Goal: Transaction & Acquisition: Purchase product/service

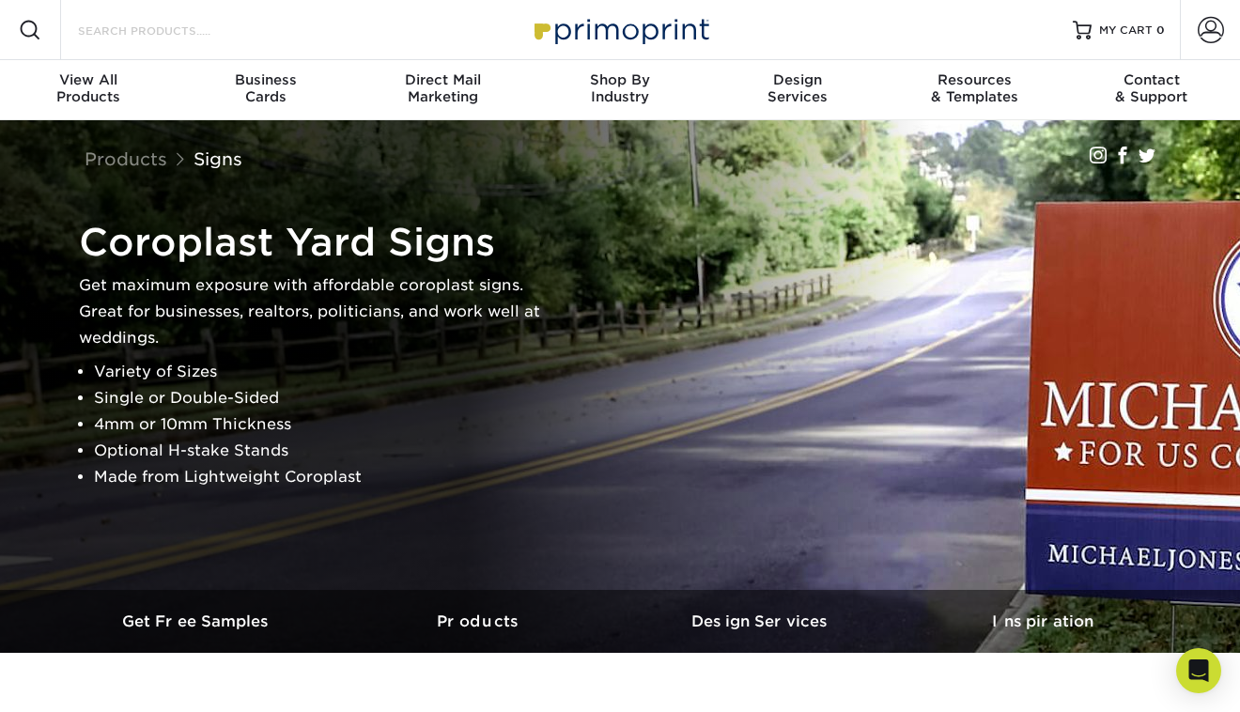
click at [97, 33] on input "Search Products" at bounding box center [167, 30] width 183 height 23
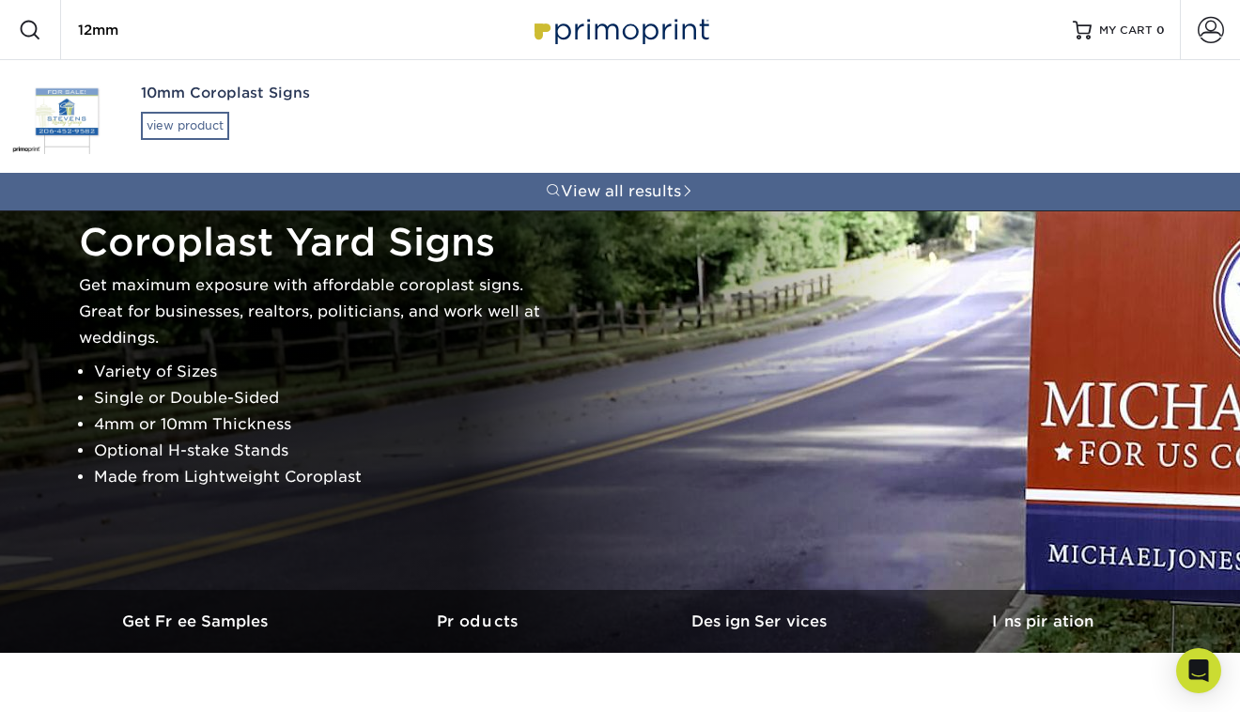
type input "12mm"
click at [159, 127] on div "view product" at bounding box center [185, 126] width 88 height 28
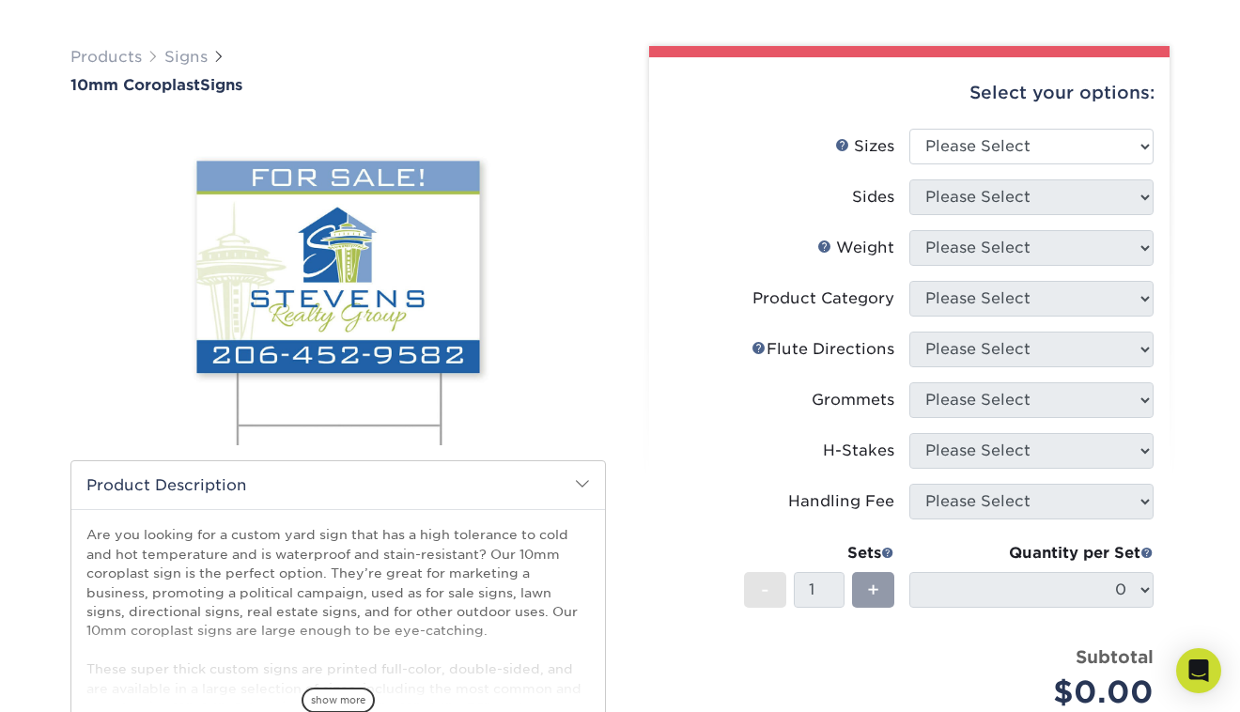
scroll to position [113, 0]
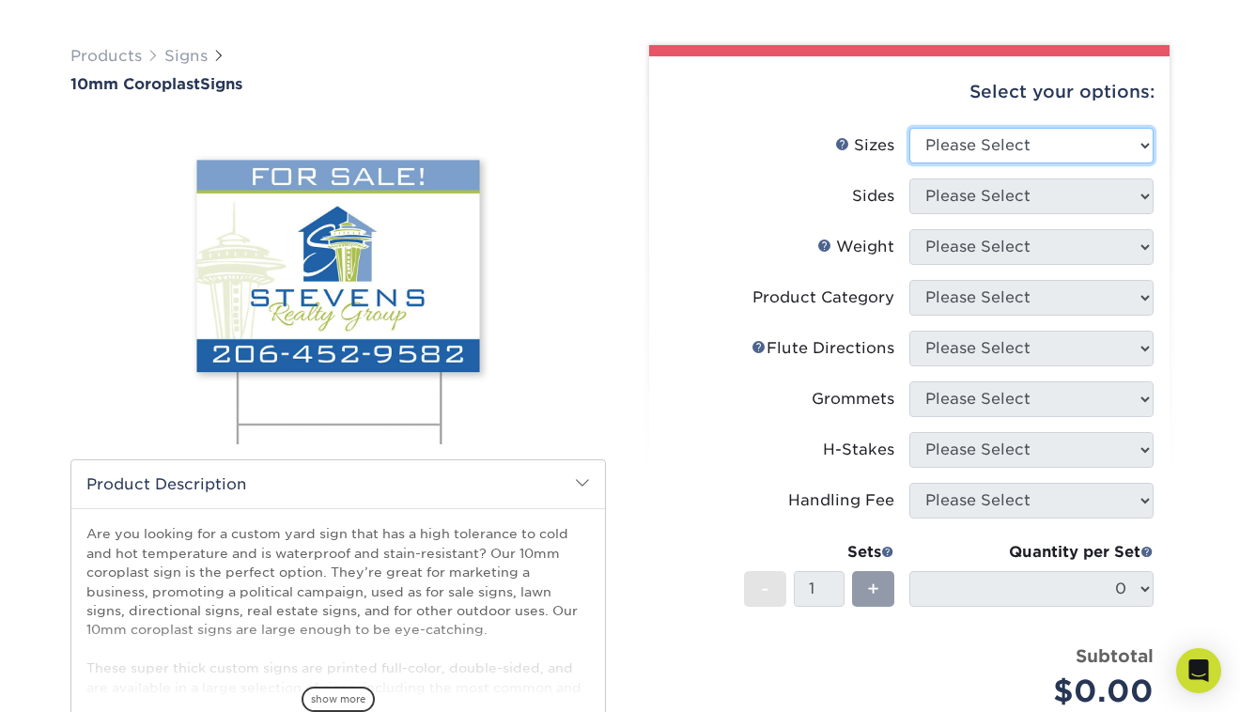
click at [1143, 140] on select "Please Select 6" x 12" 10" x 10" 12" x 18" 18" x 24" 24" x 24" 24" x 36"" at bounding box center [1031, 146] width 244 height 36
select select "24.00x36.00"
click at [909, 128] on select "Please Select 6" x 12" 10" x 10" 12" x 18" 18" x 24" 24" x 24" 24" x 36"" at bounding box center [1031, 146] width 244 height 36
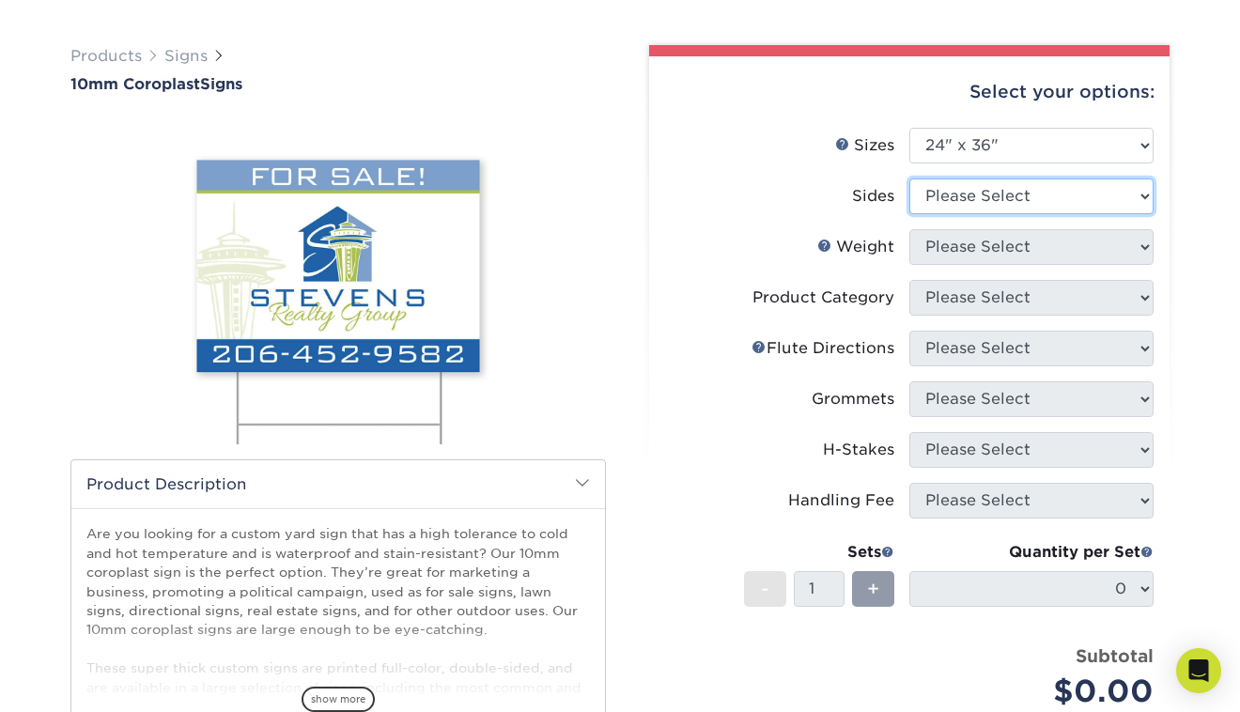
click at [1105, 190] on select "Please Select Print Both Sides Print Front Only" at bounding box center [1031, 196] width 244 height 36
click at [909, 178] on select "Please Select Print Both Sides Print Front Only" at bounding box center [1031, 196] width 244 height 36
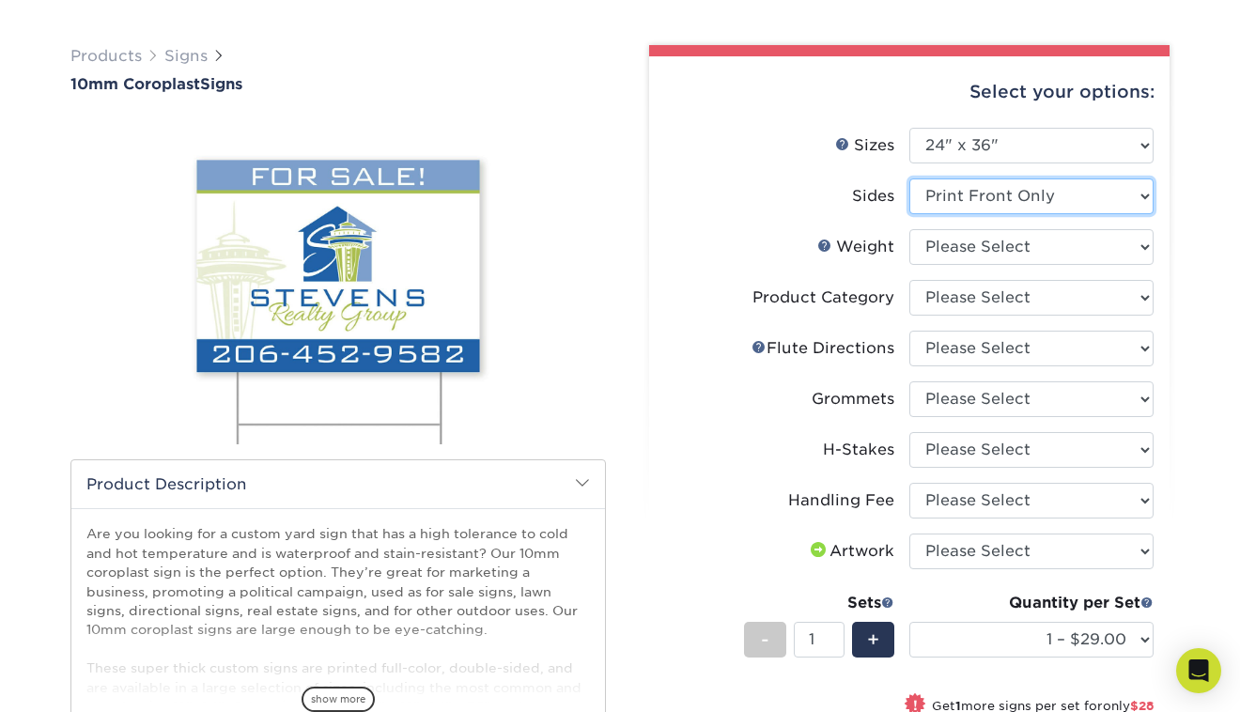
click at [1087, 193] on select "Please Select Print Both Sides Print Front Only" at bounding box center [1031, 196] width 244 height 36
select select "13abbda7-1d64-4f25-8bb2-c179b224825d"
click at [909, 178] on select "Please Select Print Both Sides Print Front Only" at bounding box center [1031, 196] width 244 height 36
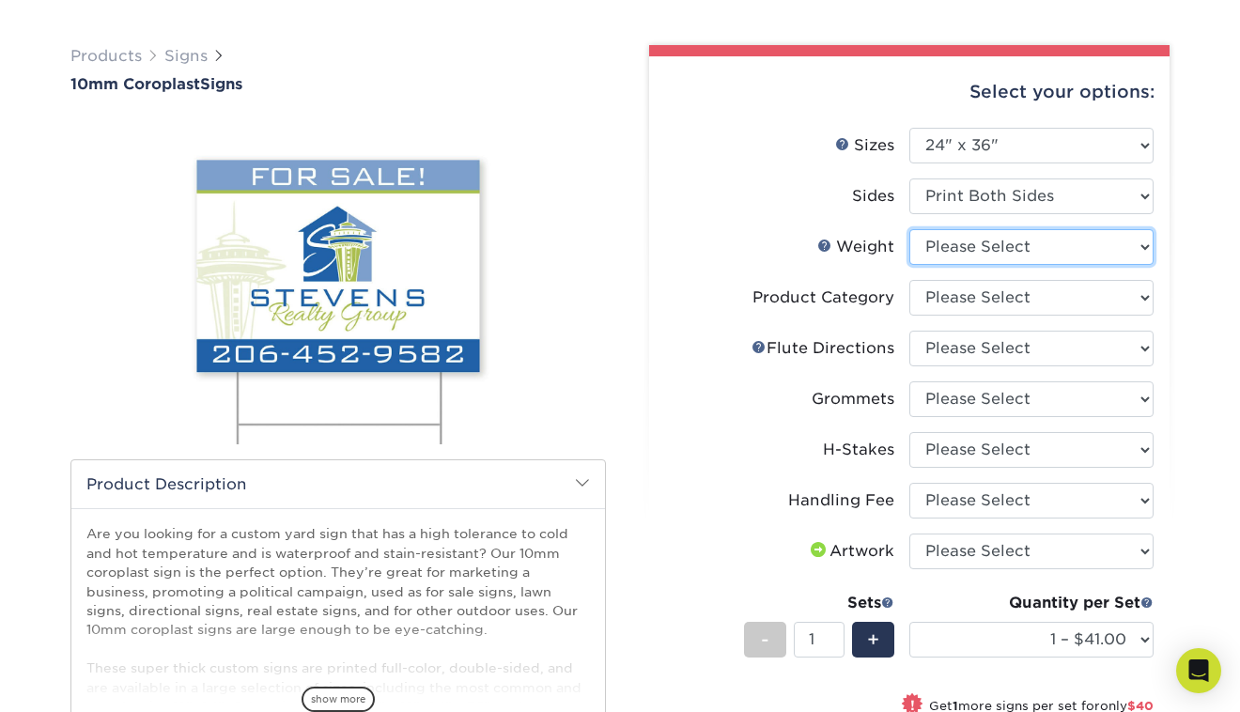
click at [1143, 249] on select "Please Select 10CORO" at bounding box center [1031, 247] width 244 height 36
select select "10CORO"
click at [909, 229] on select "Please Select 10CORO" at bounding box center [1031, 247] width 244 height 36
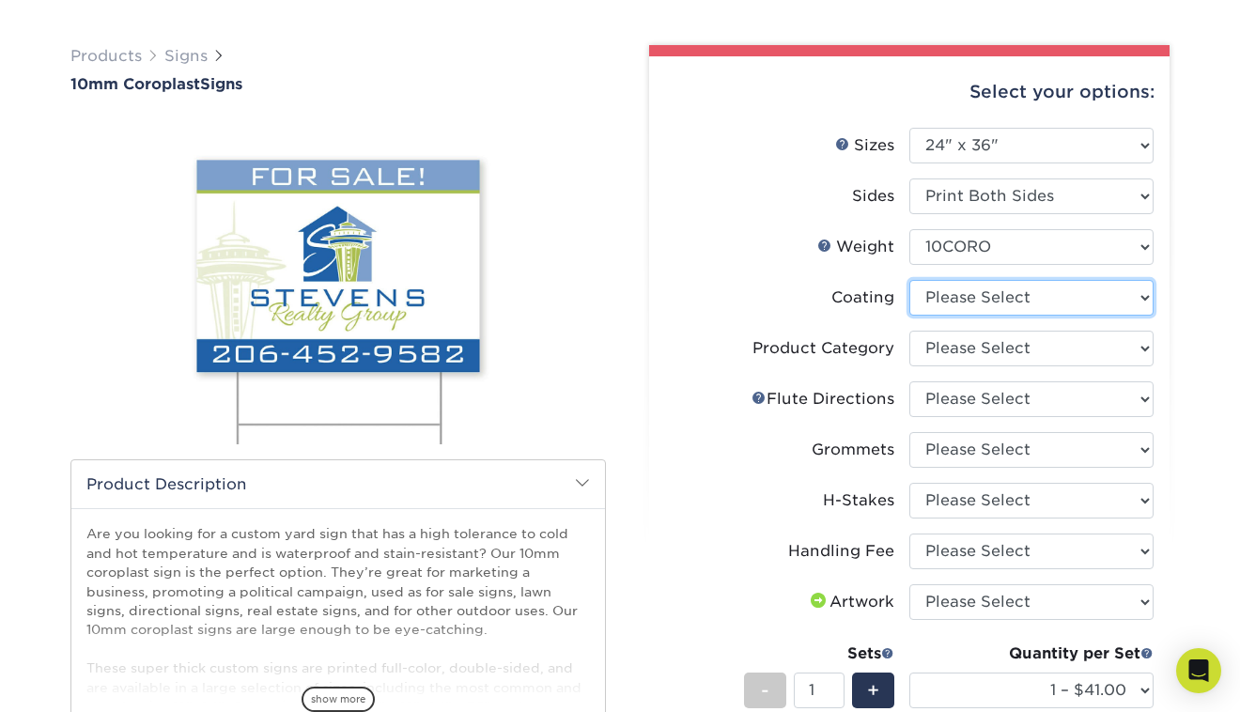
click at [1139, 294] on select at bounding box center [1031, 298] width 244 height 36
select select "3e7618de-abca-4bda-9f97-8b9129e913d8"
click at [909, 280] on select at bounding box center [1031, 298] width 244 height 36
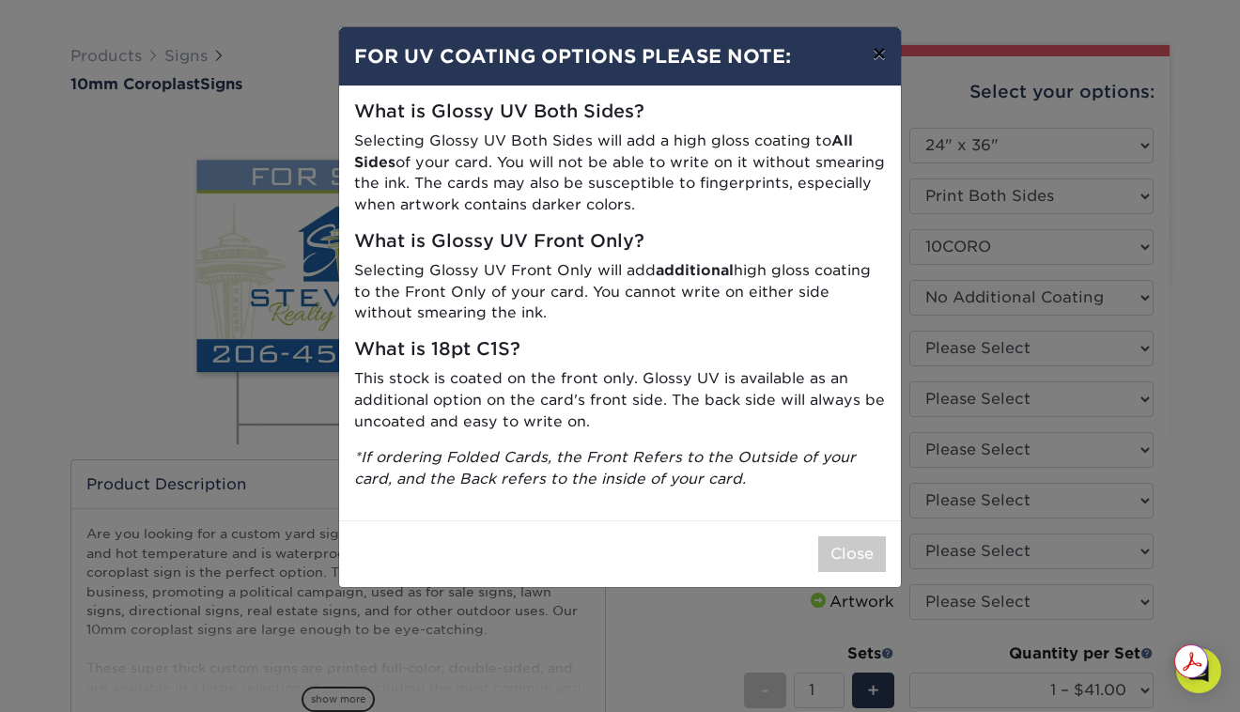
click at [867, 60] on button "×" at bounding box center [878, 53] width 43 height 53
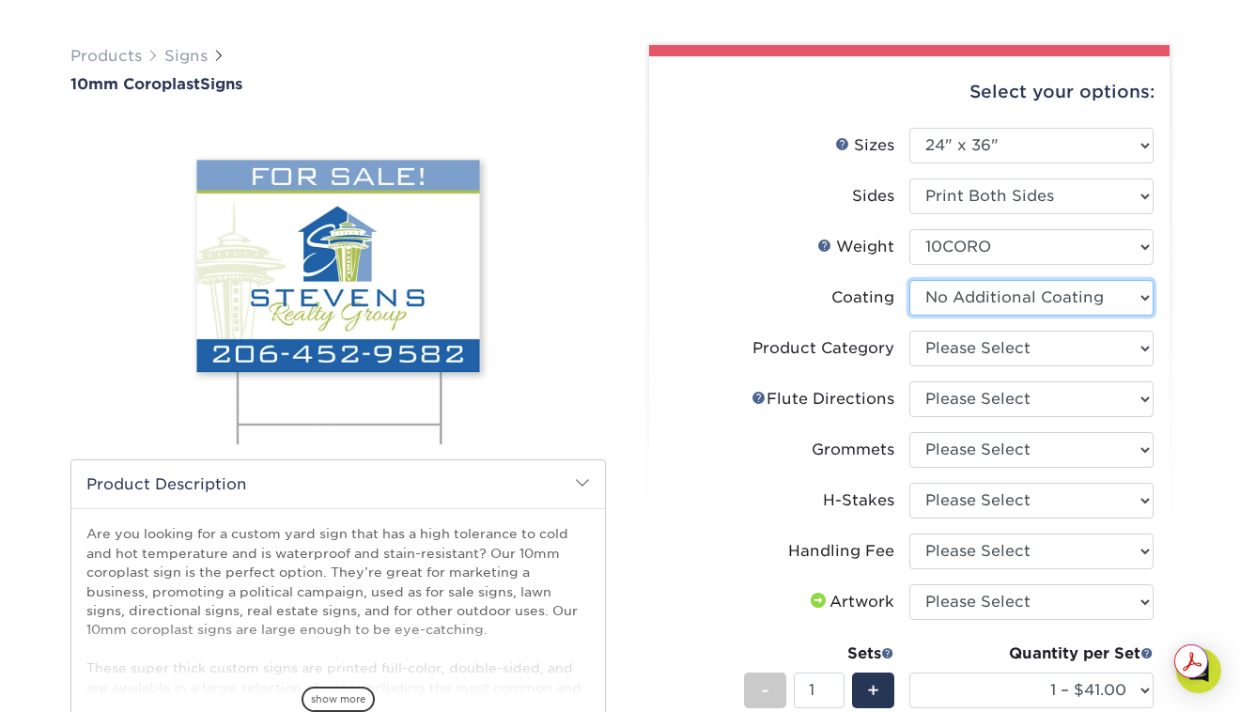
click at [1090, 301] on select at bounding box center [1031, 298] width 244 height 36
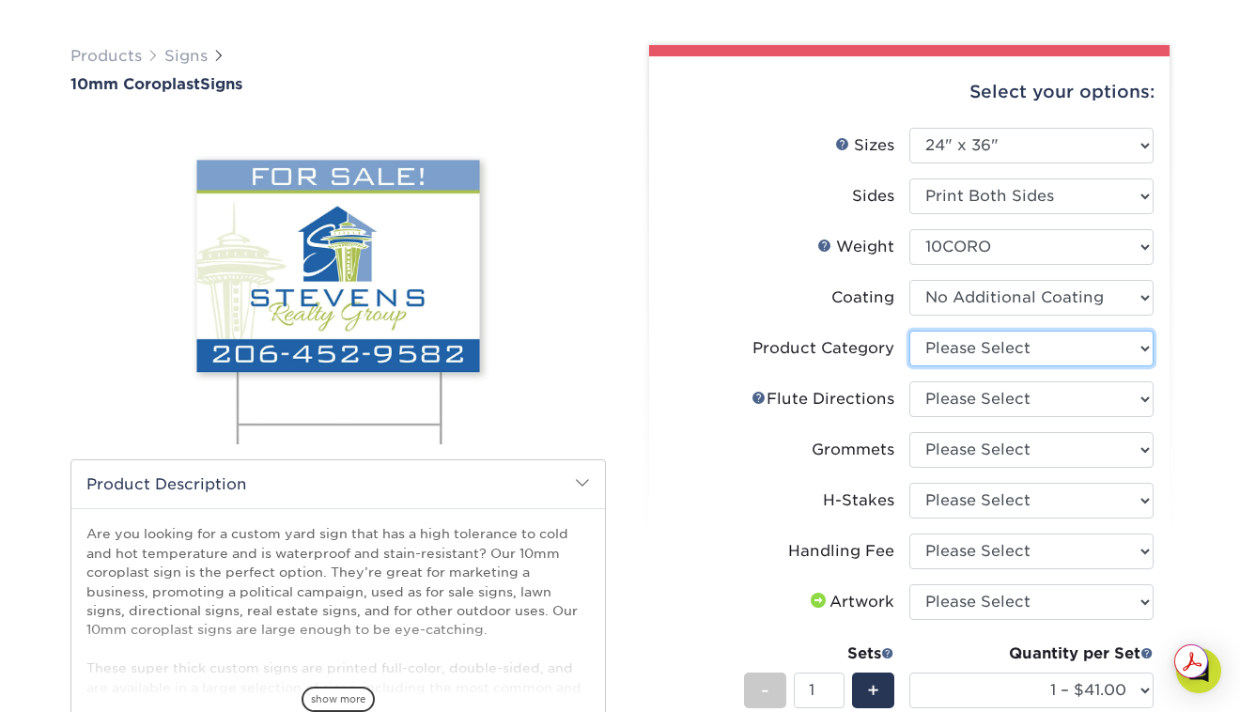
click at [1069, 347] on select "Please Select Coroplast Signs" at bounding box center [1031, 349] width 244 height 36
select select "b3582ed5-6912-492c-8440-2cc51afdb8e1"
click at [909, 331] on select "Please Select Coroplast Signs" at bounding box center [1031, 349] width 244 height 36
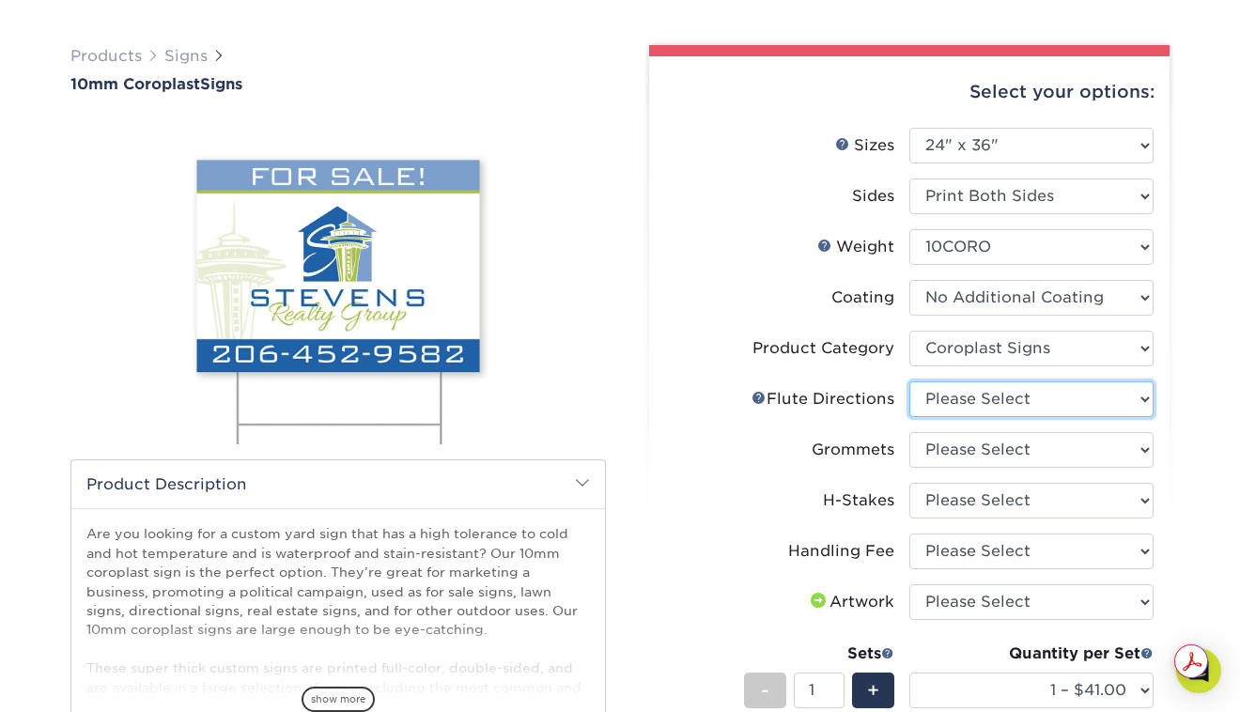
click at [1069, 395] on select "Please Select Flute Direction (Horizontal) Flute Direction (Vertical)" at bounding box center [1031, 399] width 244 height 36
select select "64642d5c-3ca5-48ab-b753-ddfa02991dab"
click at [909, 381] on select "Please Select Flute Direction (Horizontal) Flute Direction (Vertical)" at bounding box center [1031, 399] width 244 height 36
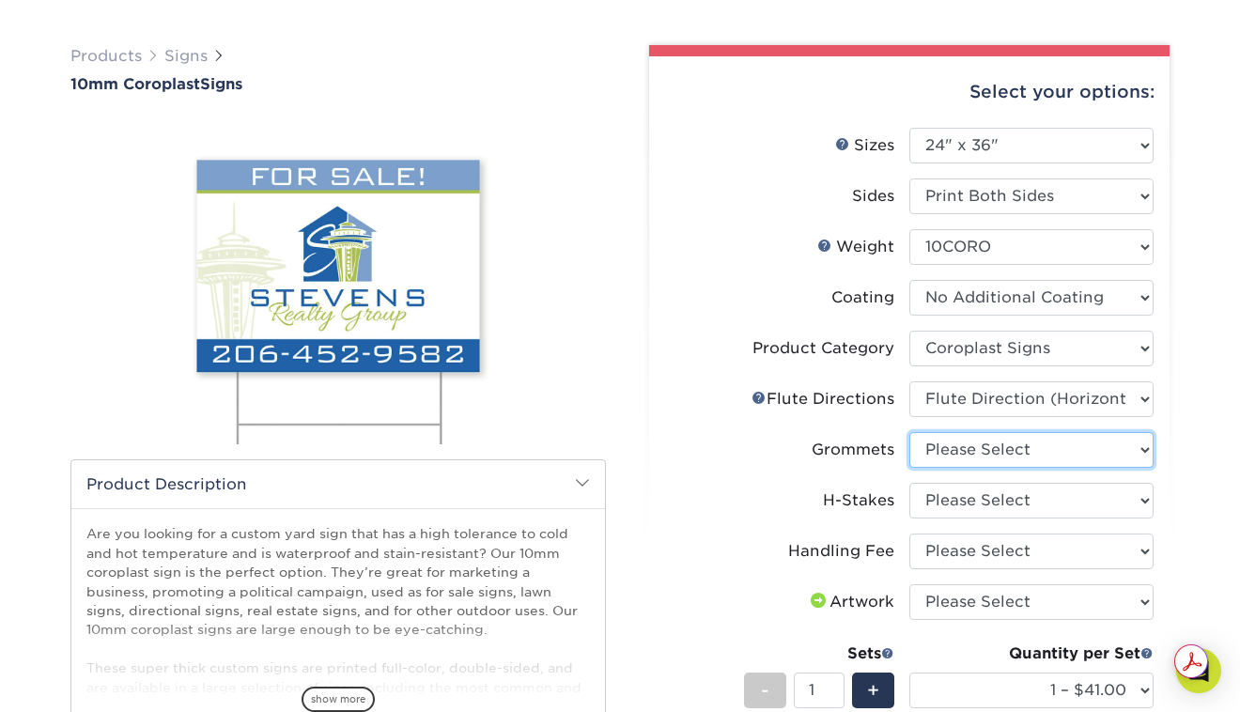
click at [1053, 449] on select "Please Select No Grommets Yes, Grommet All 4 Corners Yes, Grommets Top Corners …" at bounding box center [1031, 450] width 244 height 36
select select "90d329df-db80-4206-b821-ff9d3f363977"
click at [909, 432] on select "Please Select No Grommets Yes, Grommet All 4 Corners Yes, Grommets Top Corners …" at bounding box center [1031, 450] width 244 height 36
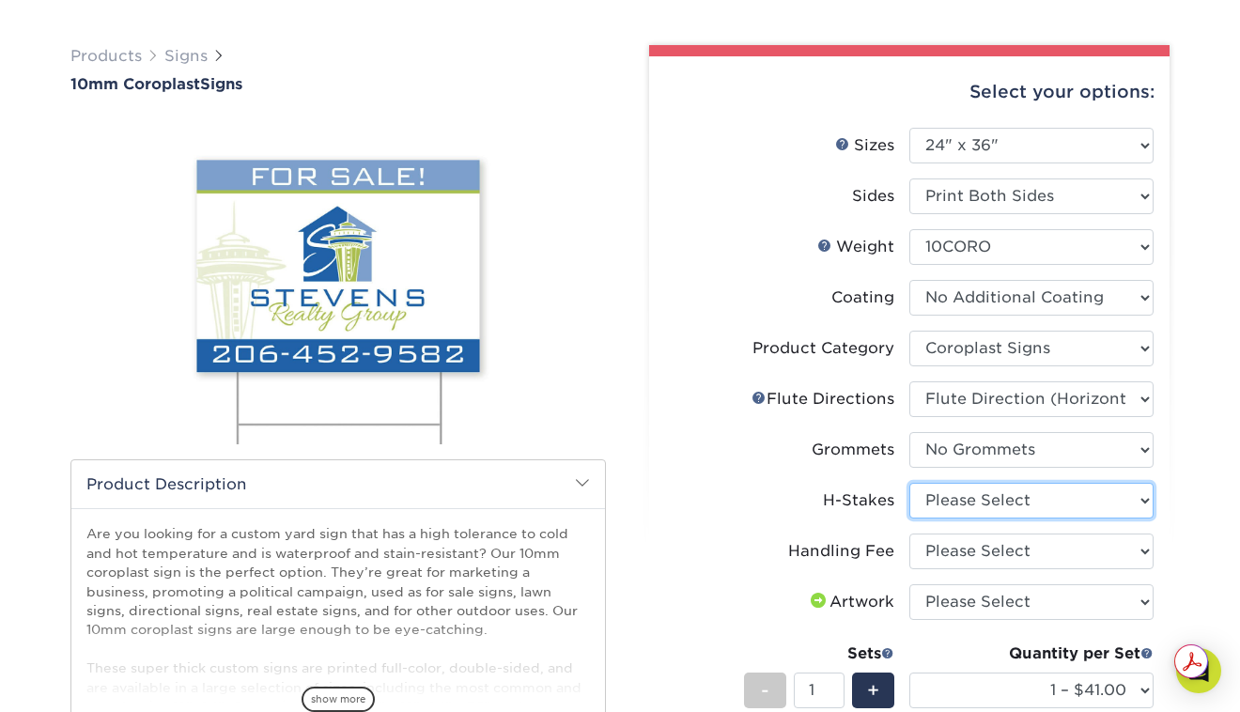
click at [1047, 501] on select "Please Select No H-Stakes Yes H-Stakes (Heavy Duty)" at bounding box center [1031, 501] width 244 height 36
select select "aec992a9-897e-40ed-b45c-8ce74849ba63"
click at [909, 483] on select "Please Select No H-Stakes Yes H-Stakes (Heavy Duty)" at bounding box center [1031, 501] width 244 height 36
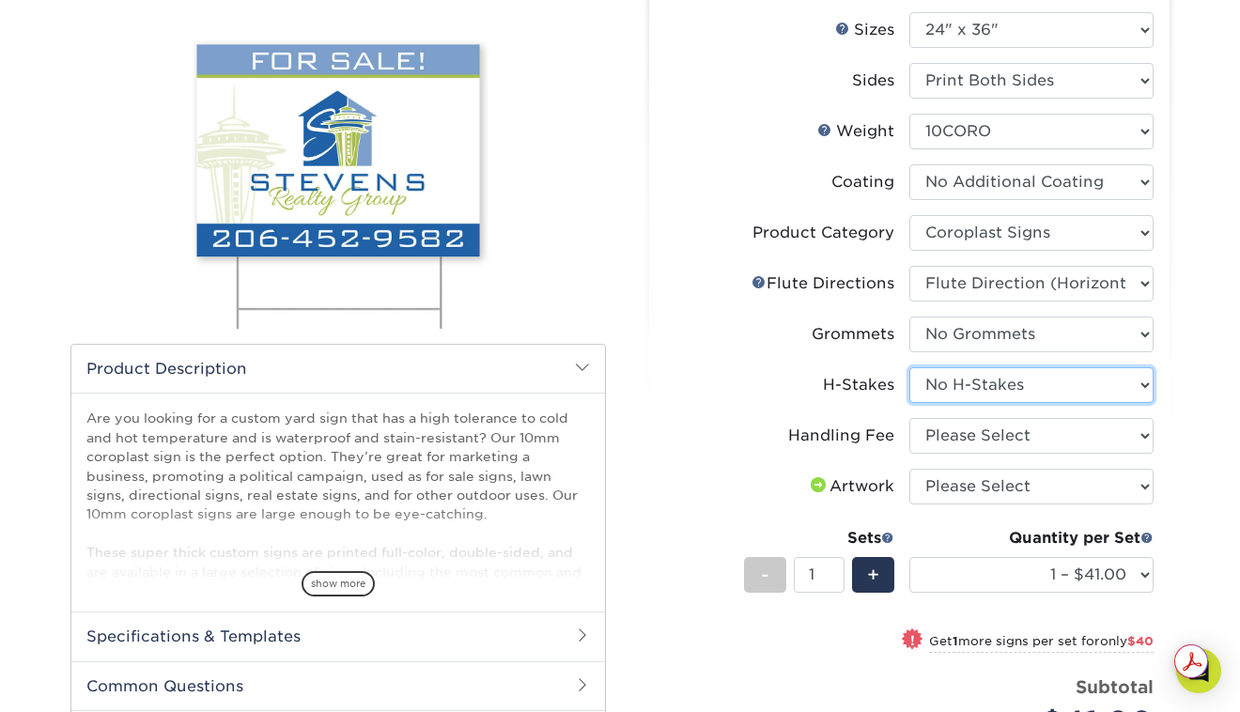
scroll to position [229, 0]
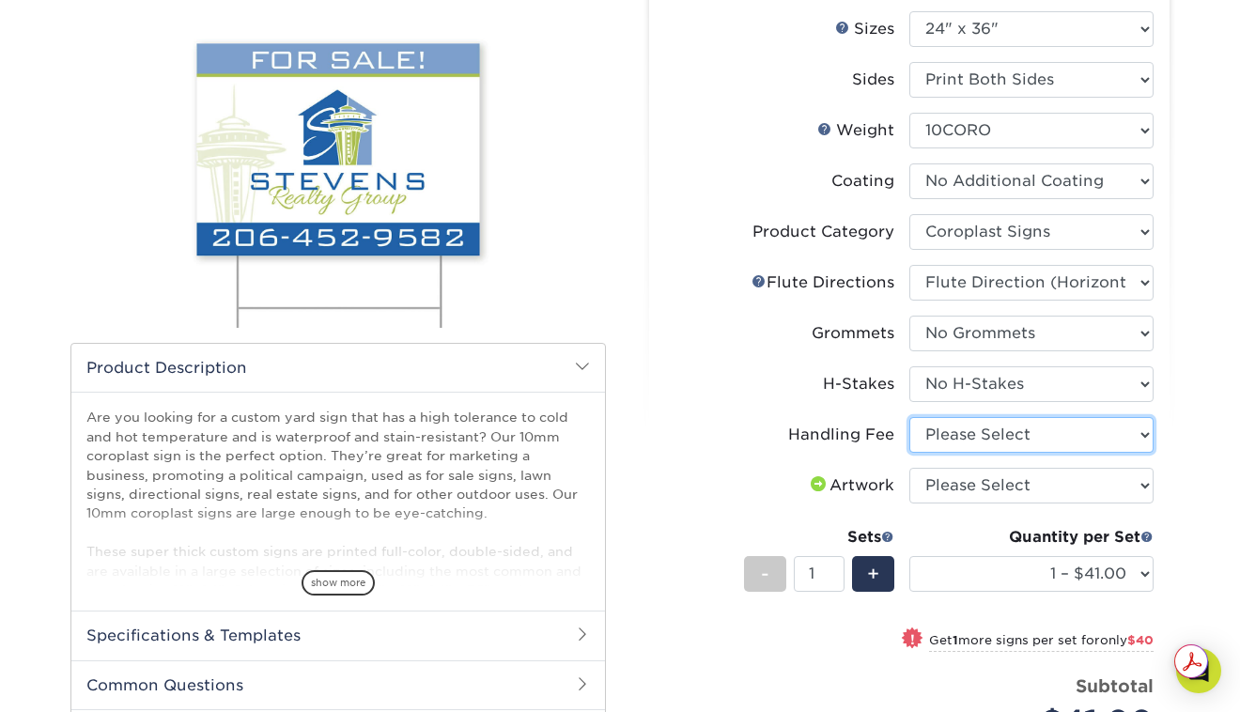
click at [1054, 440] on select "Please Select Handling Fee" at bounding box center [1031, 435] width 244 height 36
select select "ab74c079-444c-4260-ae6a-e09bdee8073c"
click at [909, 417] on select "Please Select Handling Fee" at bounding box center [1031, 435] width 244 height 36
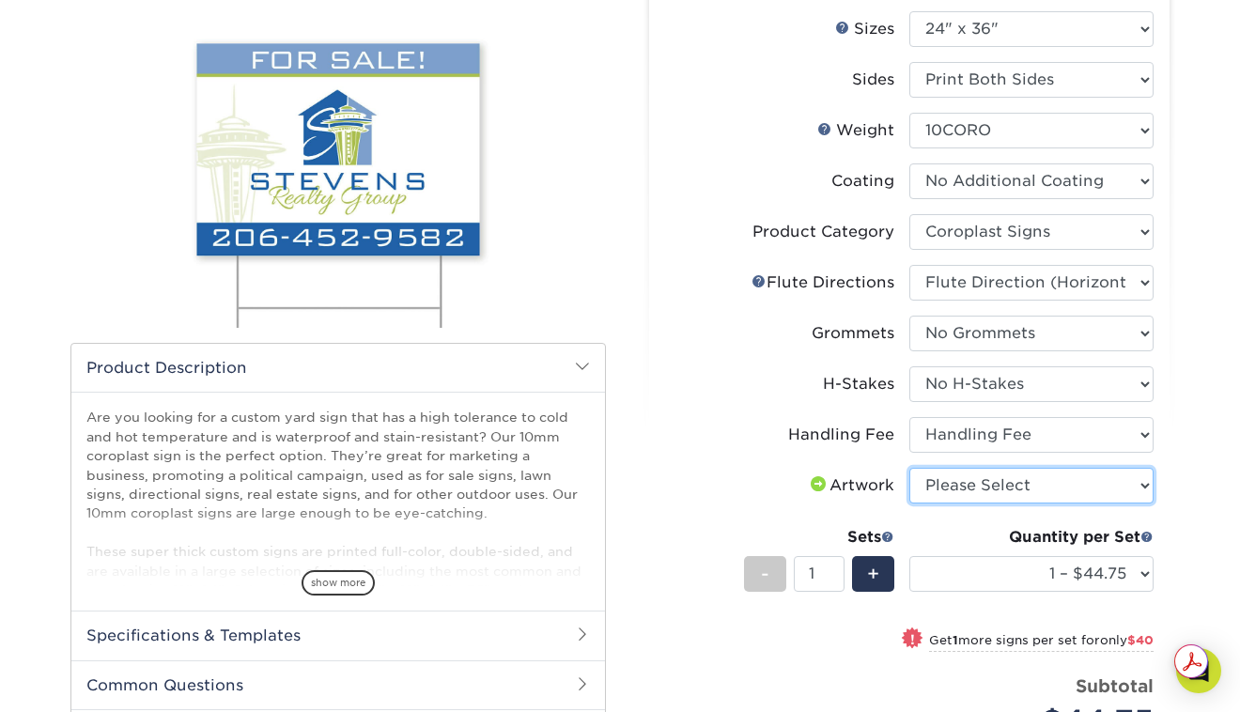
click at [1063, 479] on select "Please Select I will upload files I need a design - $50" at bounding box center [1031, 486] width 244 height 36
select select "upload"
click at [909, 468] on select "Please Select I will upload files I need a design - $50" at bounding box center [1031, 486] width 244 height 36
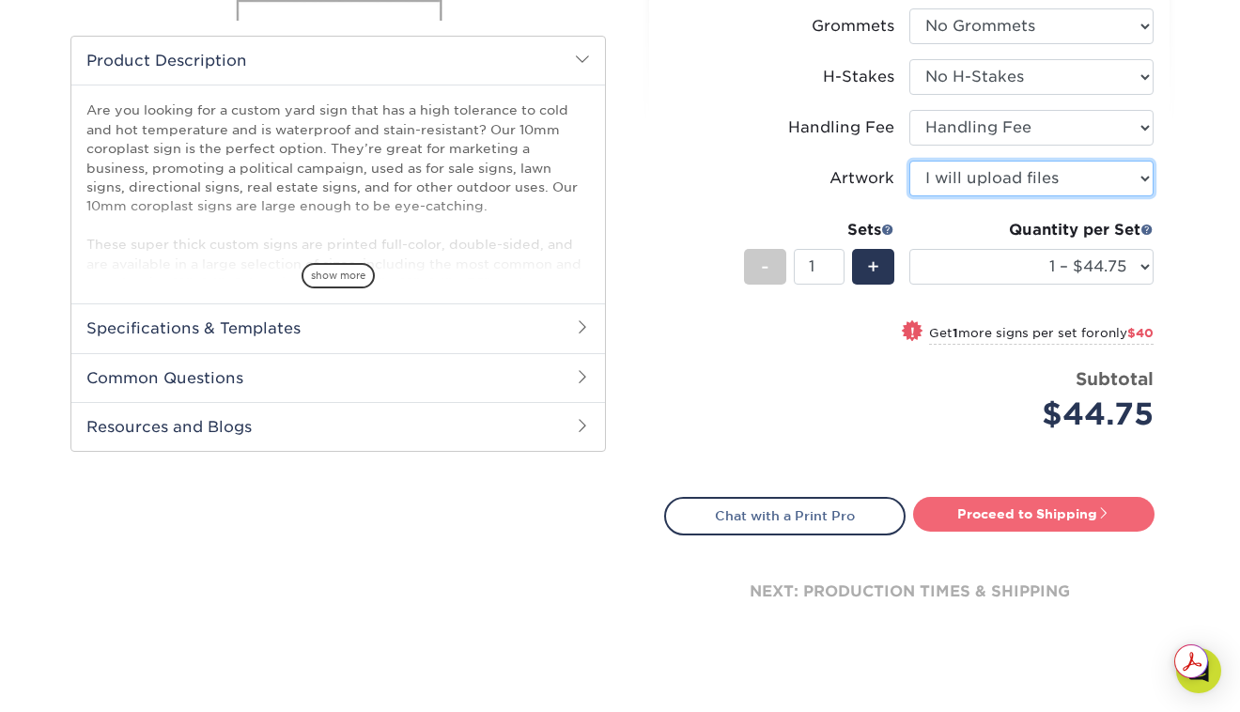
scroll to position [533, 0]
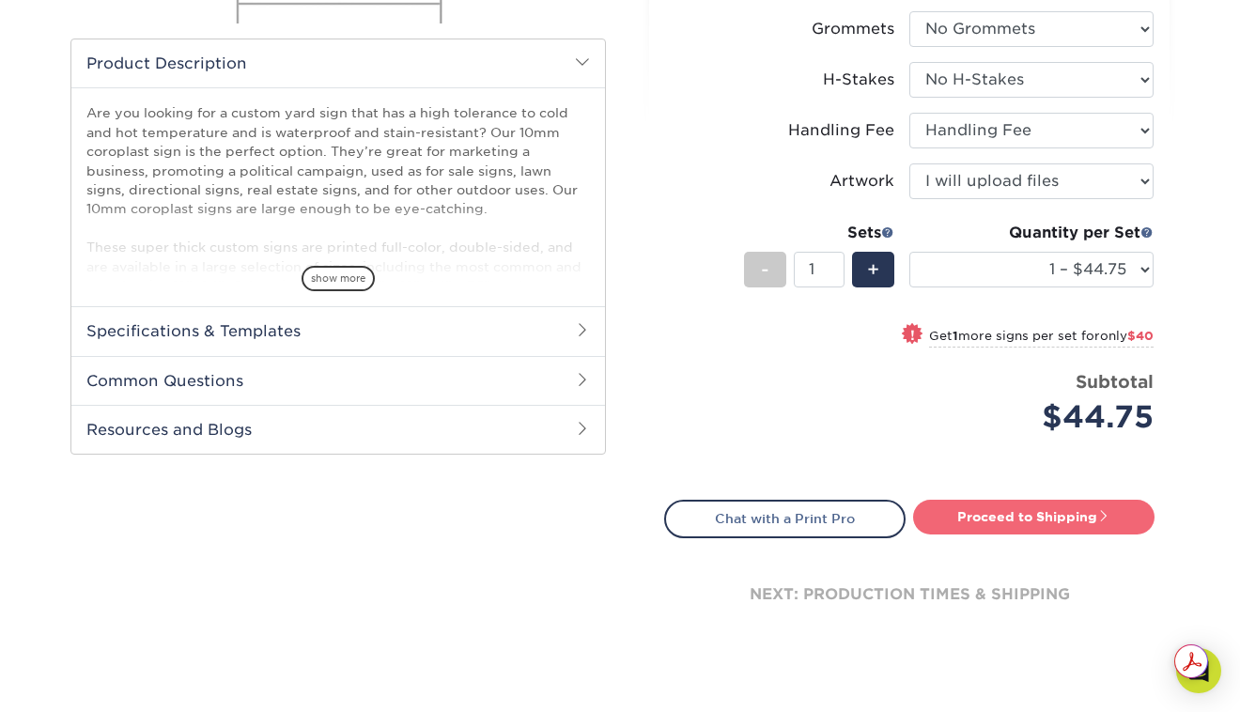
click at [1025, 518] on link "Proceed to Shipping" at bounding box center [1033, 517] width 241 height 34
type input "Set 1"
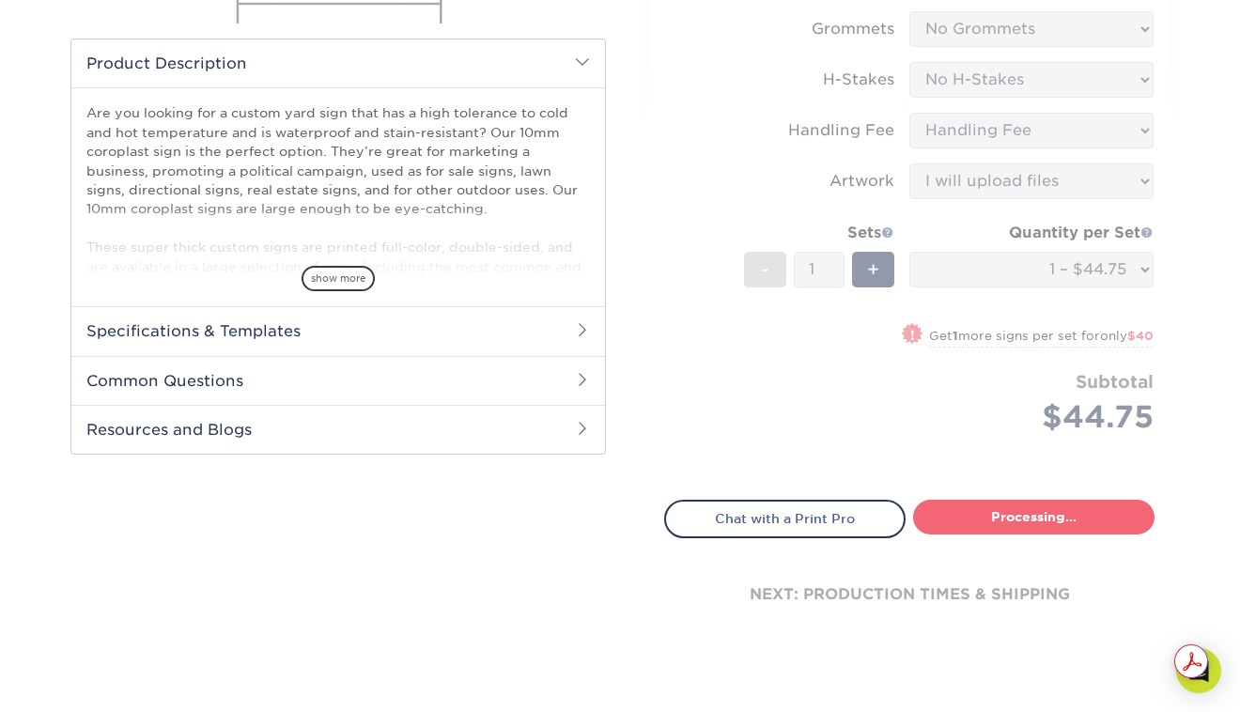
select select "3fdd7f75-431c-4d3d-9d3c-d90f936446e0"
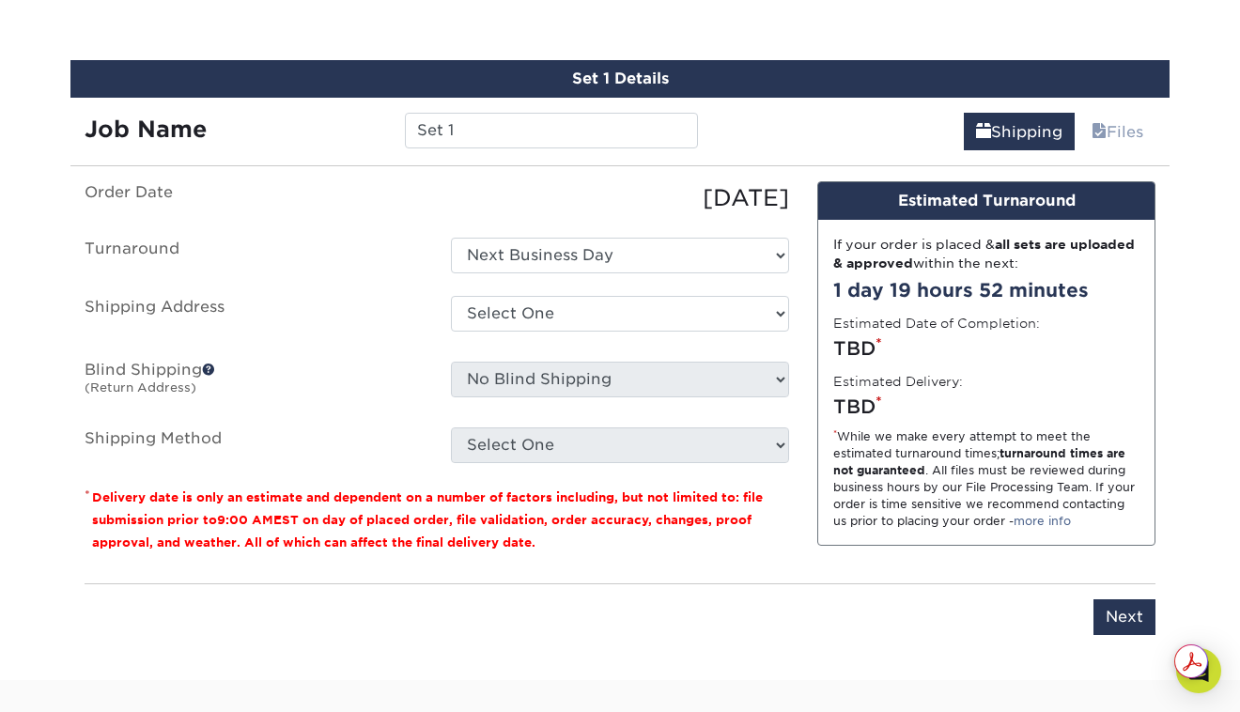
scroll to position [1084, 0]
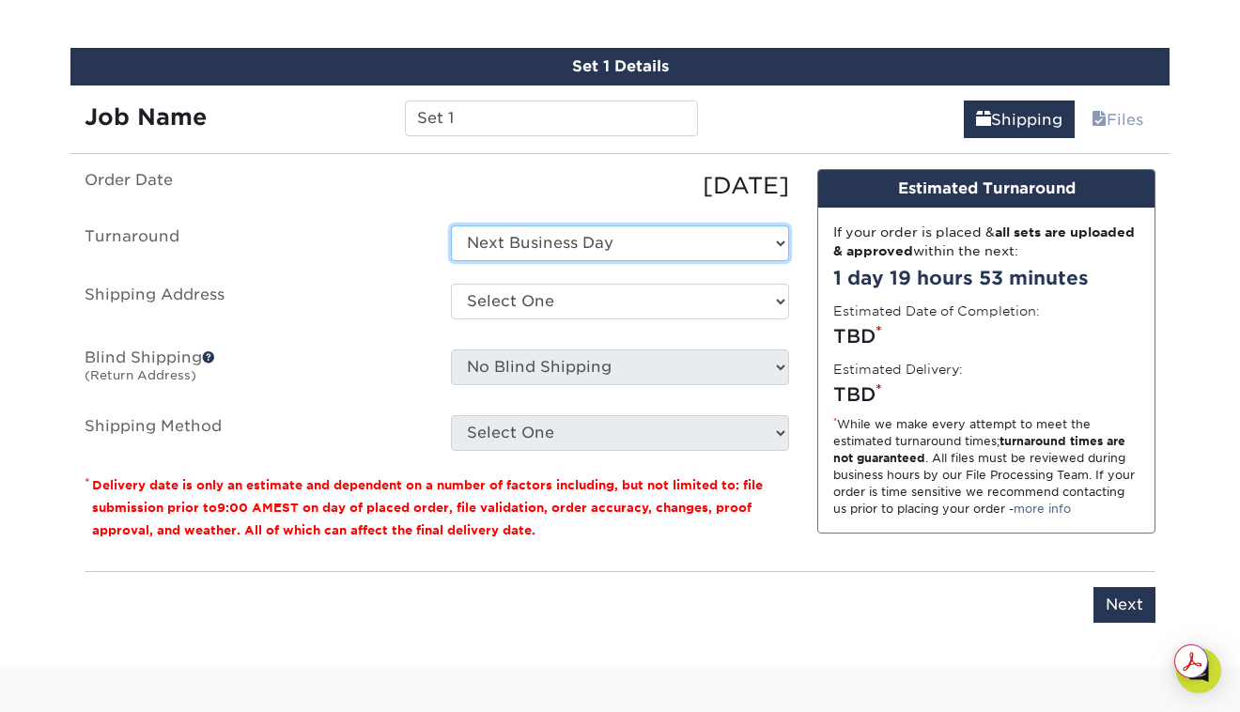
click at [731, 245] on select "Select One Next Business Day" at bounding box center [620, 243] width 338 height 36
click at [451, 225] on select "Select One Next Business Day" at bounding box center [620, 243] width 338 height 36
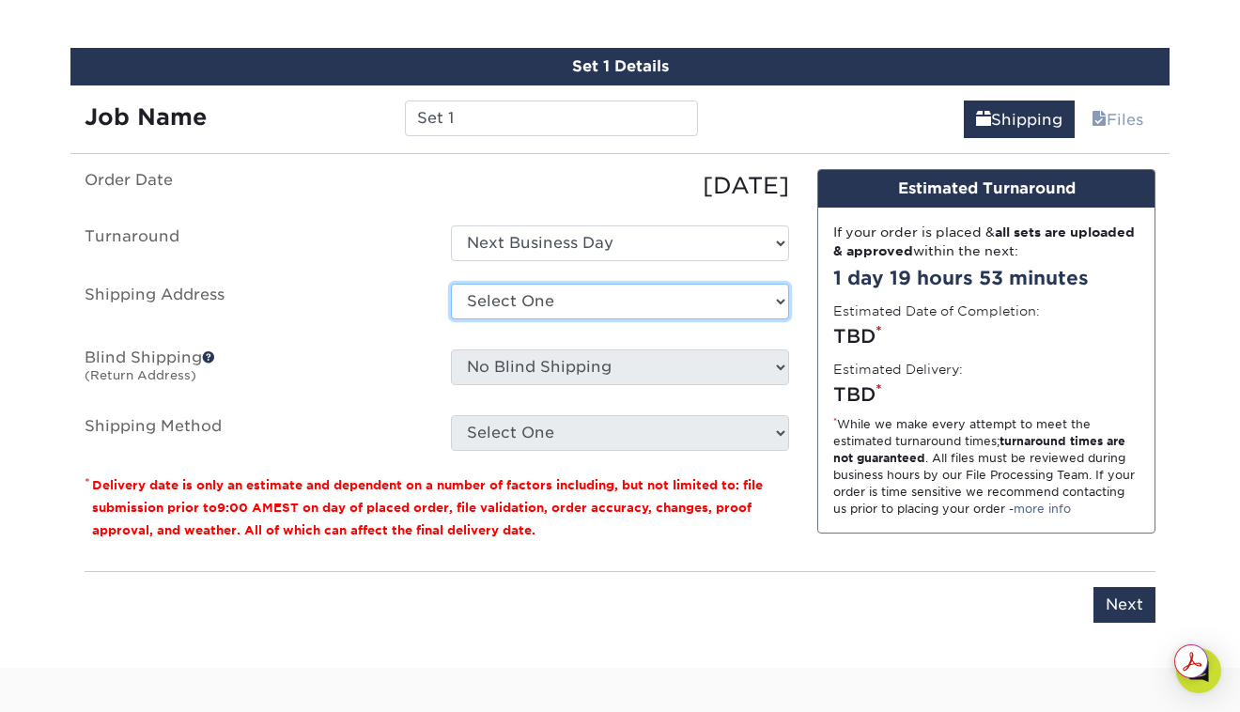
click at [731, 292] on select "Select One + Add New Address - Login" at bounding box center [620, 302] width 338 height 36
select select "newaddress"
click at [451, 284] on select "Select One + Add New Address - Login" at bounding box center [620, 302] width 338 height 36
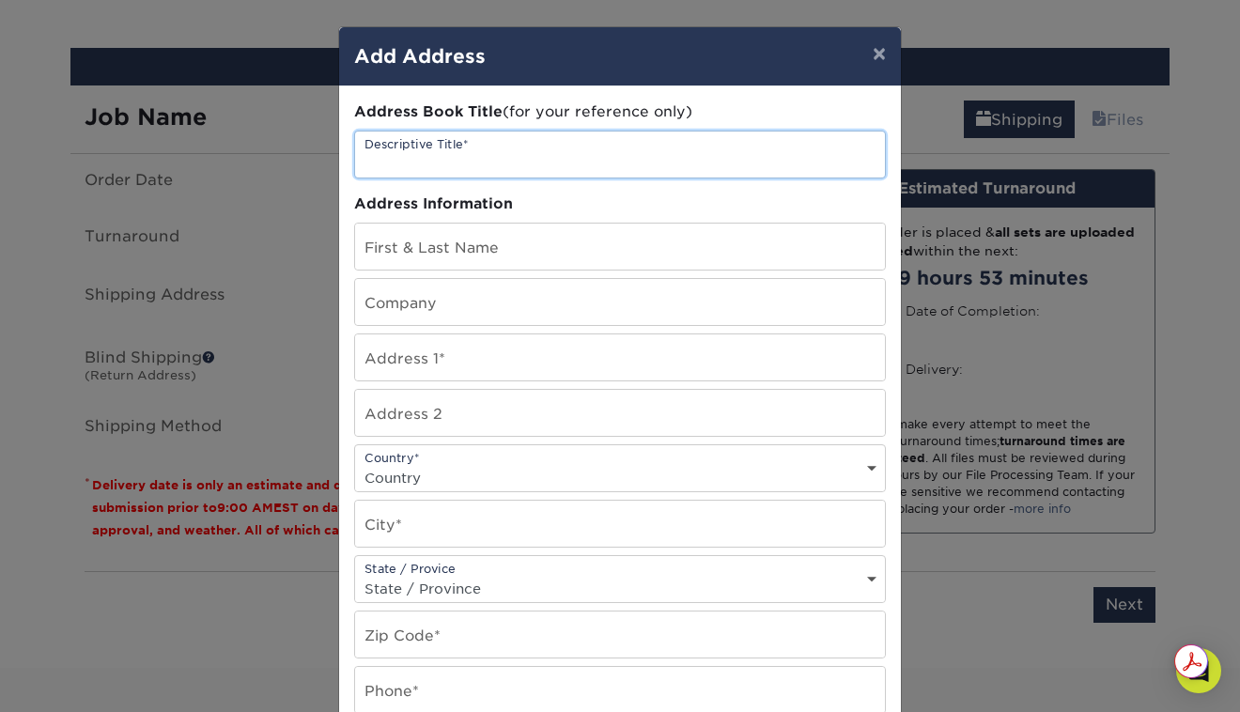
click at [668, 164] on input "text" at bounding box center [620, 154] width 530 height 46
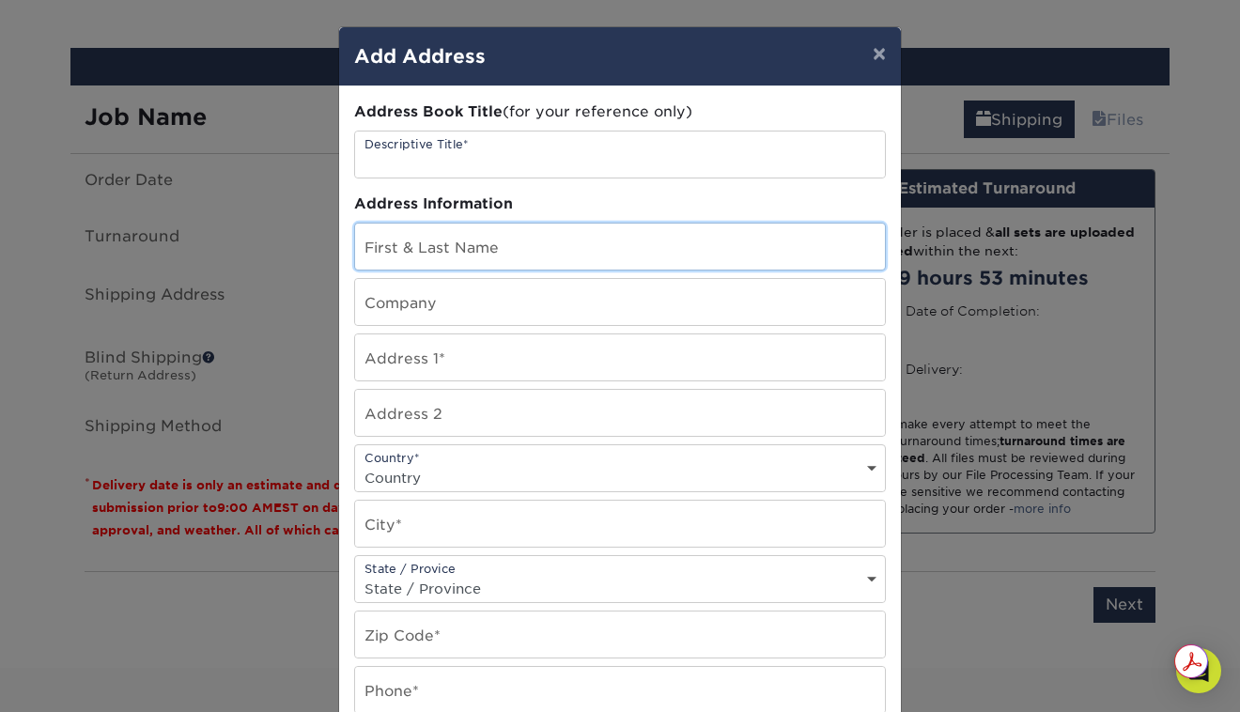
click at [596, 253] on input "text" at bounding box center [620, 247] width 530 height 46
type input "[PERSON_NAME]"
type input "Small Song LLC (SmallSong Gallery & Goods)"
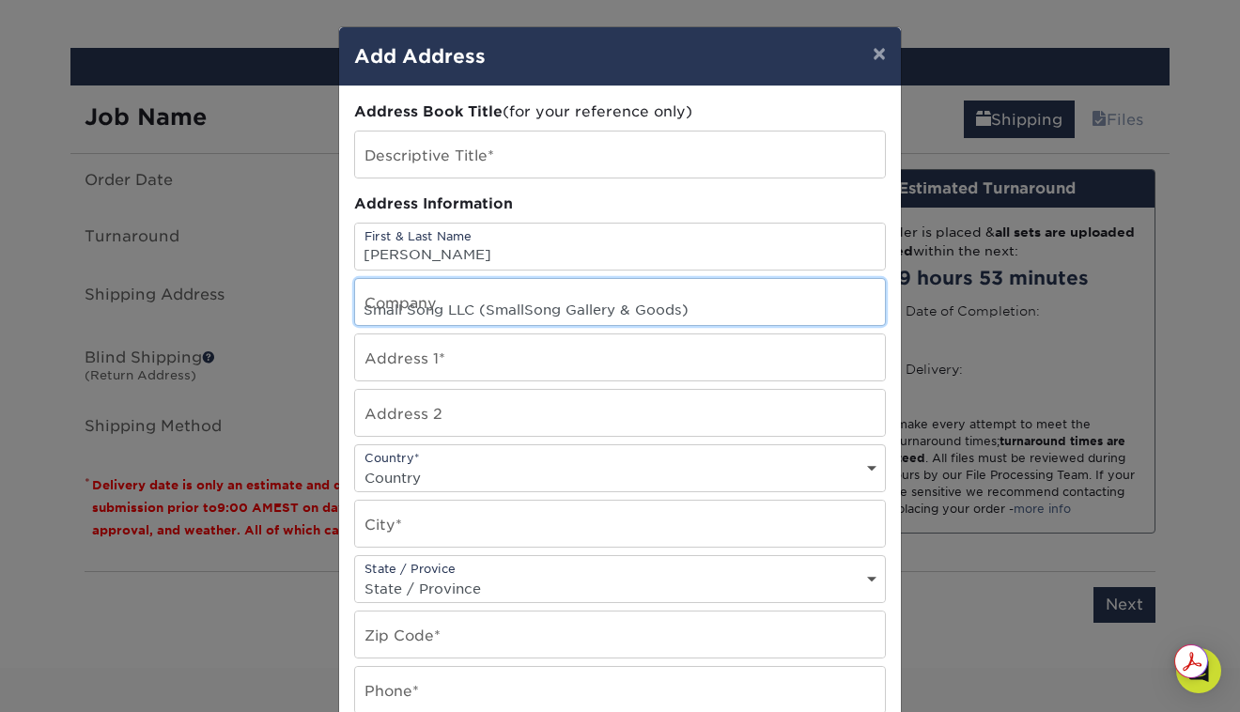
type input "[STREET_ADDRESS]"
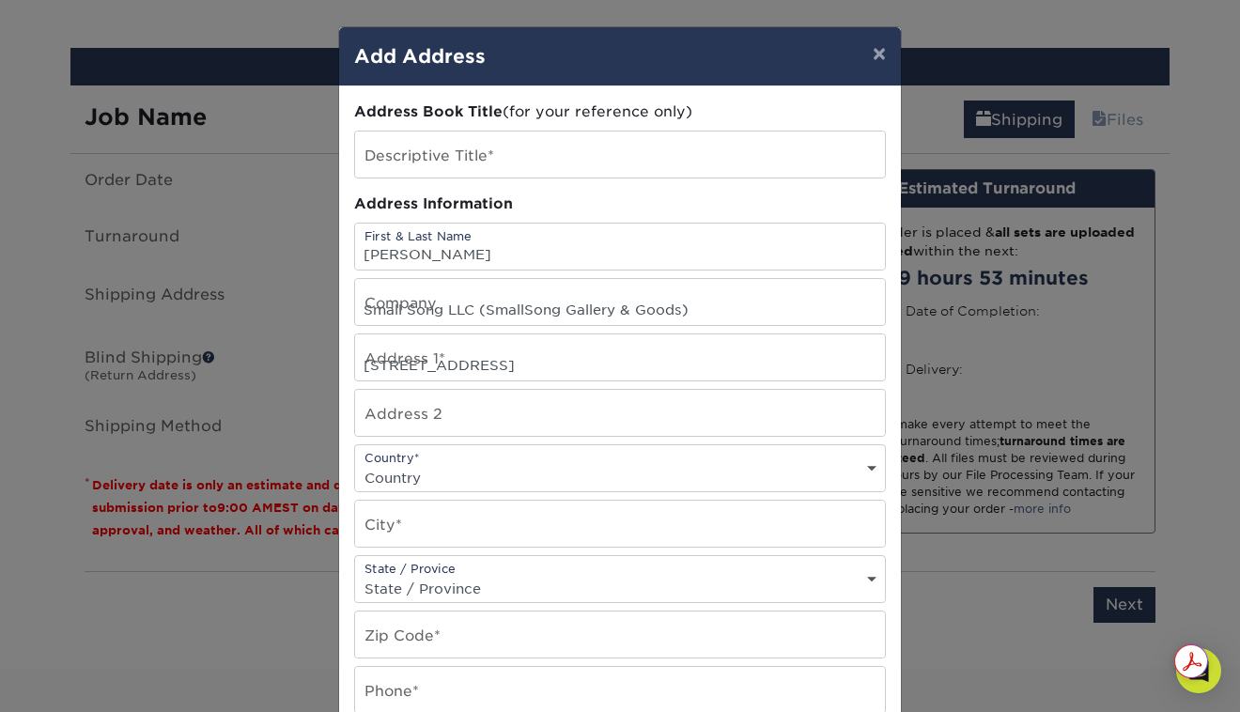
type input "Small Song"
select select "US"
type input "[GEOGRAPHIC_DATA]"
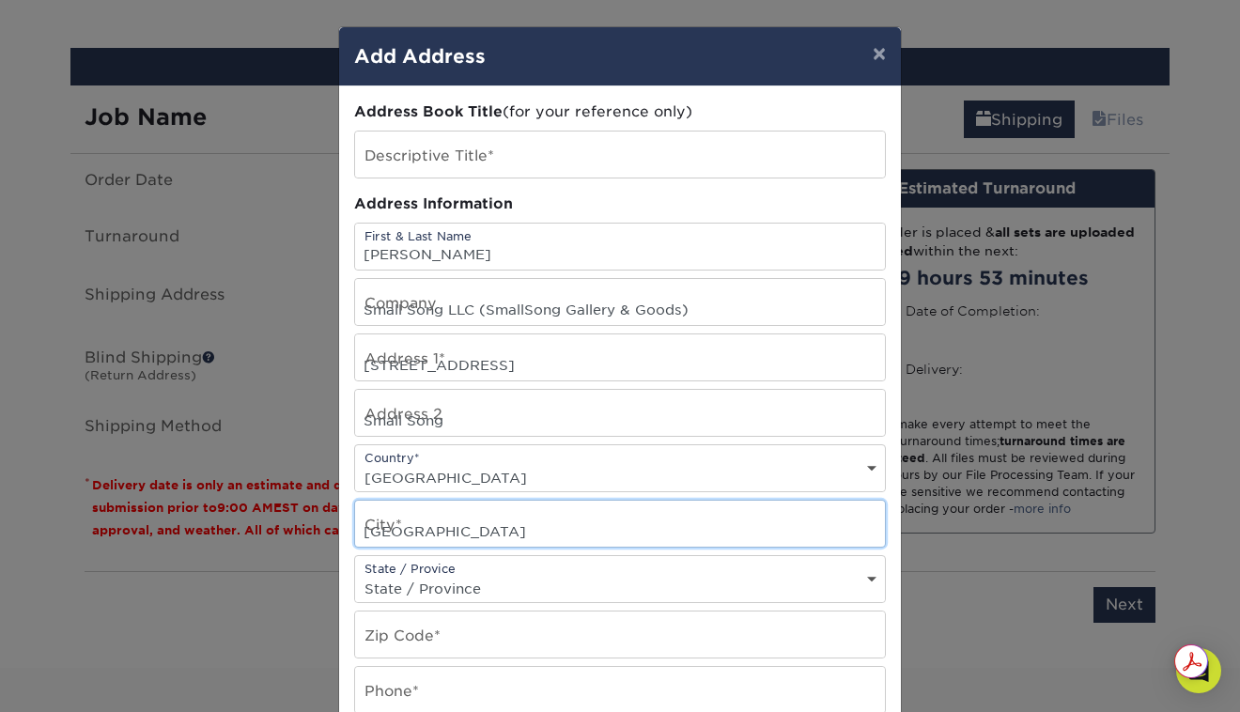
select select "NY"
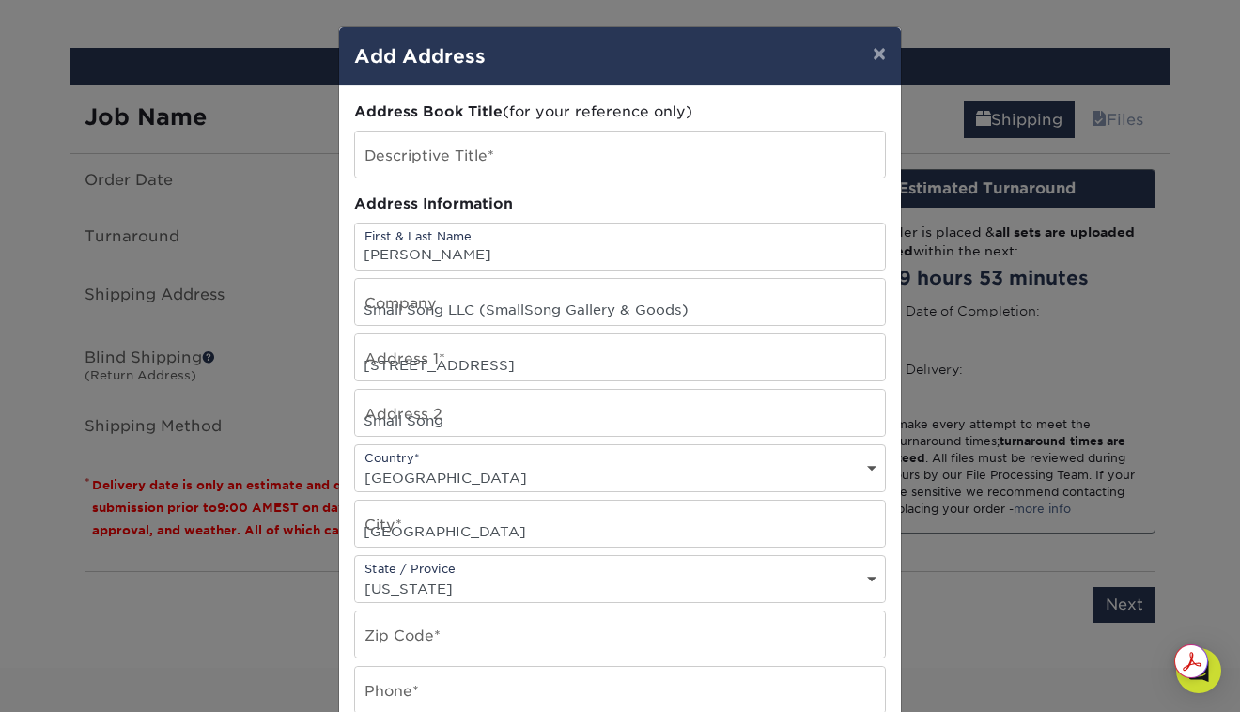
type input "12090-1303"
type input "9146499757"
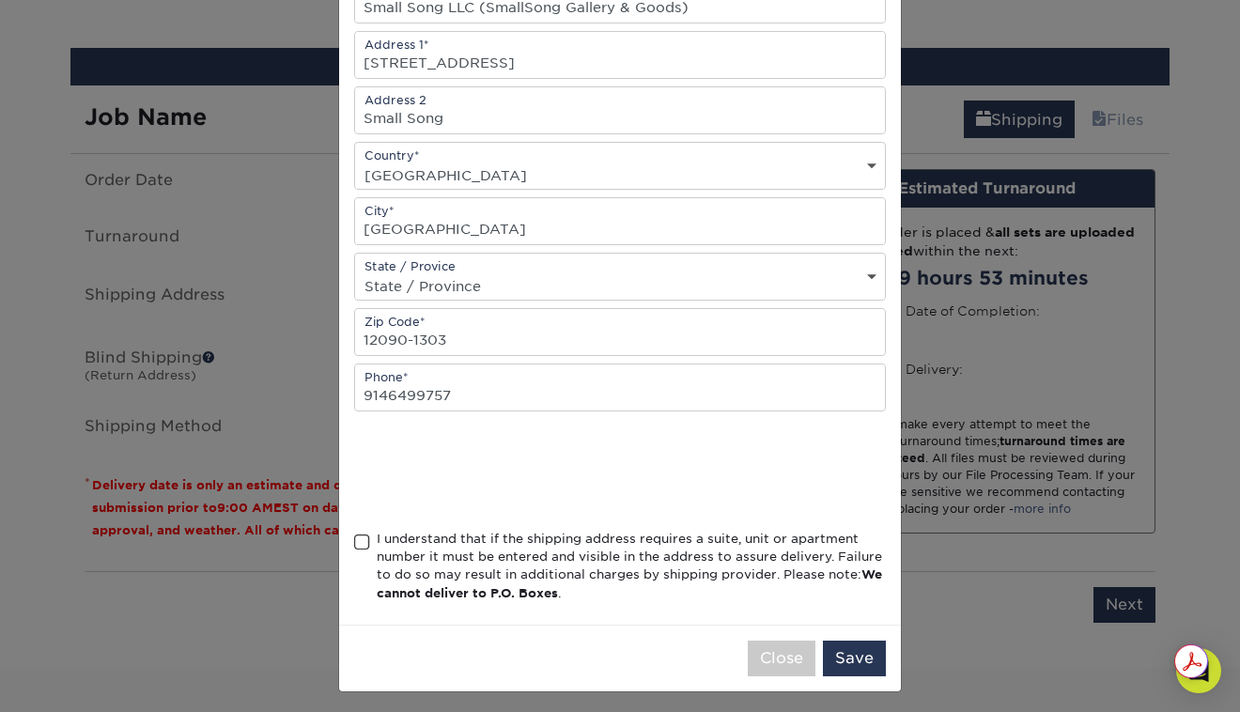
scroll to position [309, 0]
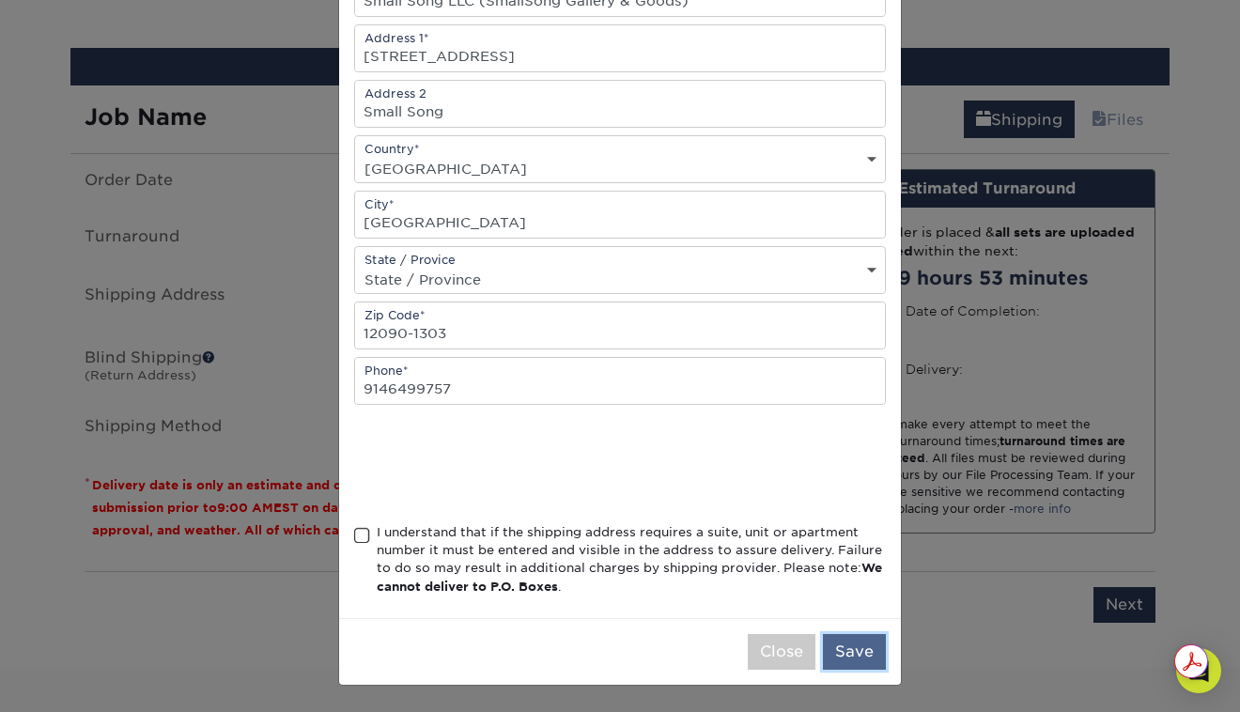
click at [857, 656] on button "Save" at bounding box center [854, 652] width 63 height 36
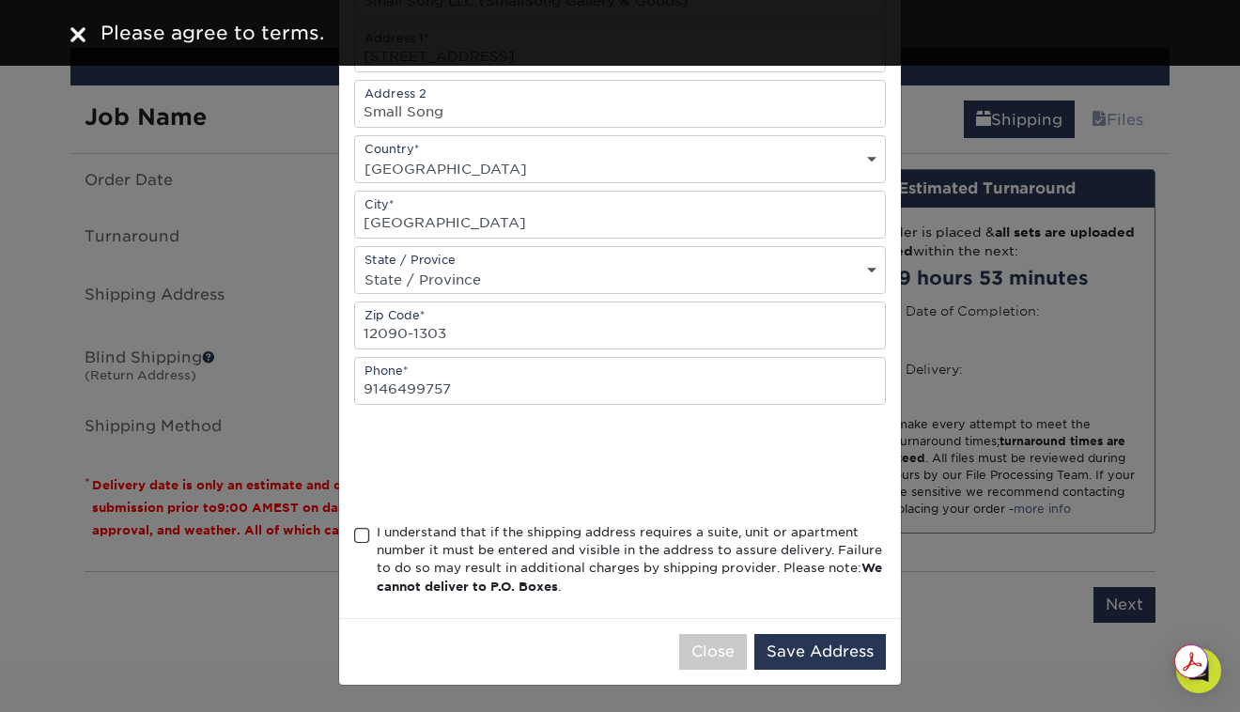
click at [362, 533] on span at bounding box center [362, 536] width 16 height 18
click at [0, 0] on input "I understand that if the shipping address requires a suite, unit or apartment n…" at bounding box center [0, 0] width 0 height 0
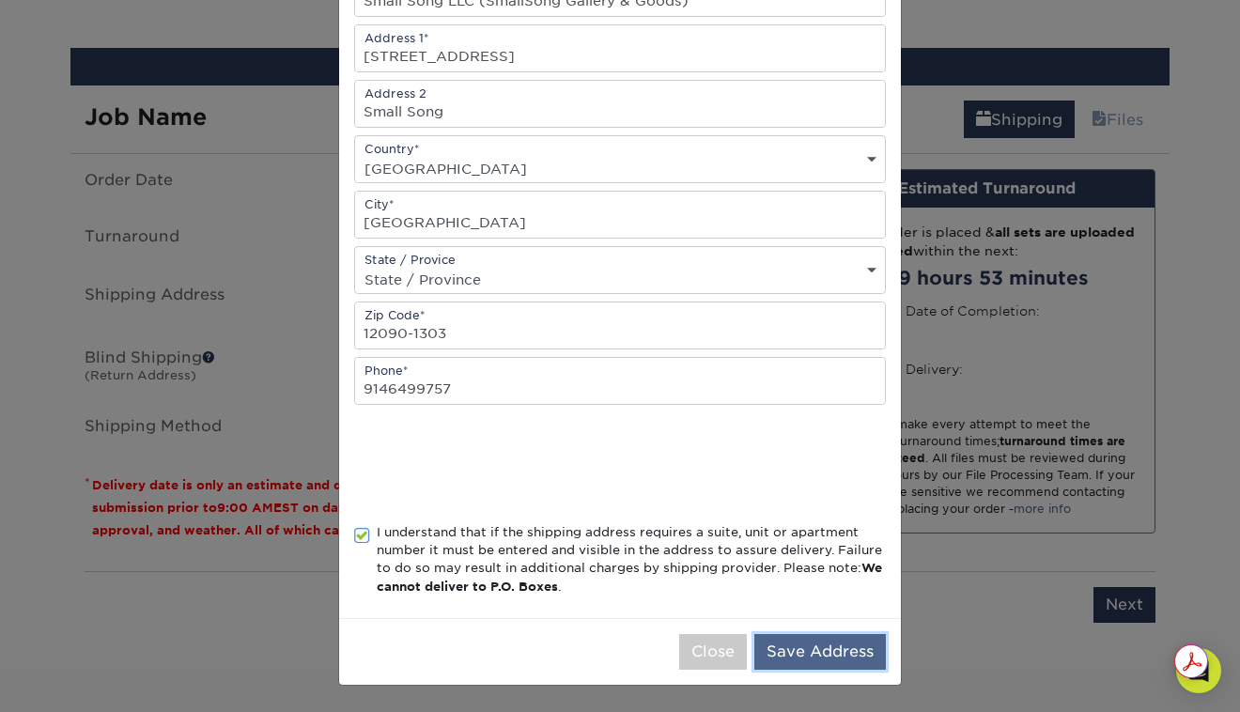
click at [831, 657] on button "Save Address" at bounding box center [819, 652] width 131 height 36
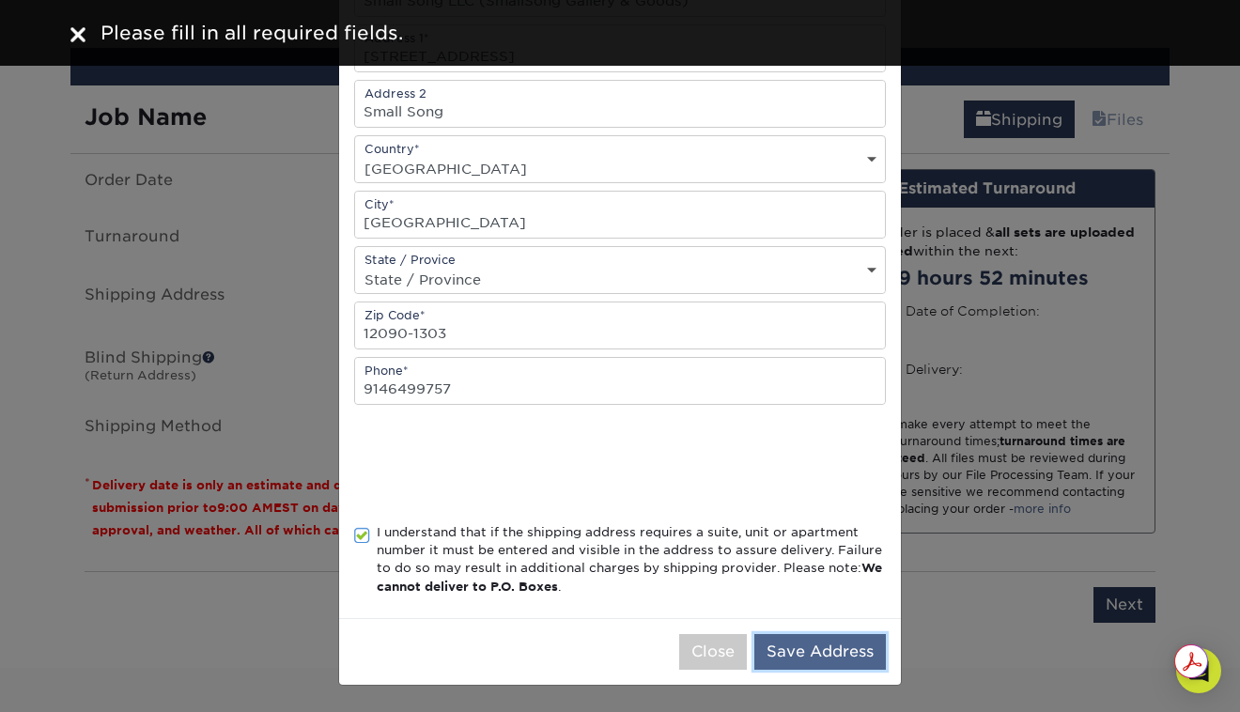
click at [838, 655] on button "Save Address" at bounding box center [819, 652] width 131 height 36
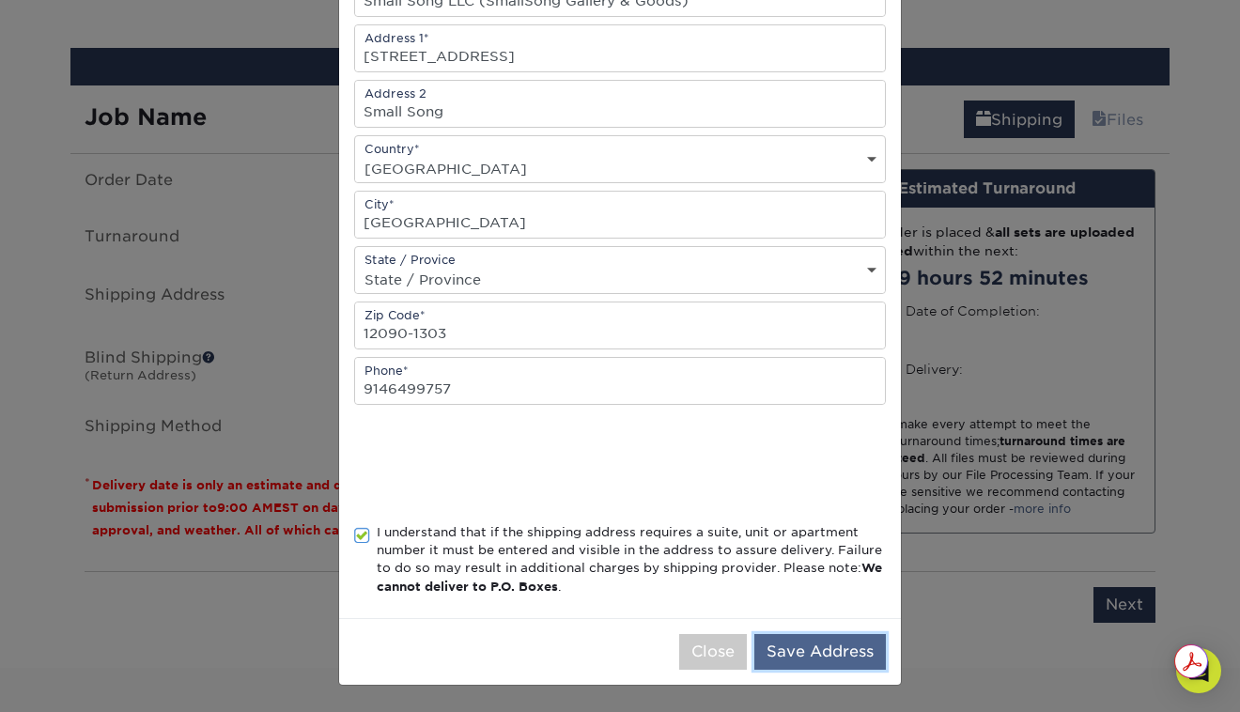
click at [864, 640] on button "Save Address" at bounding box center [819, 652] width 131 height 36
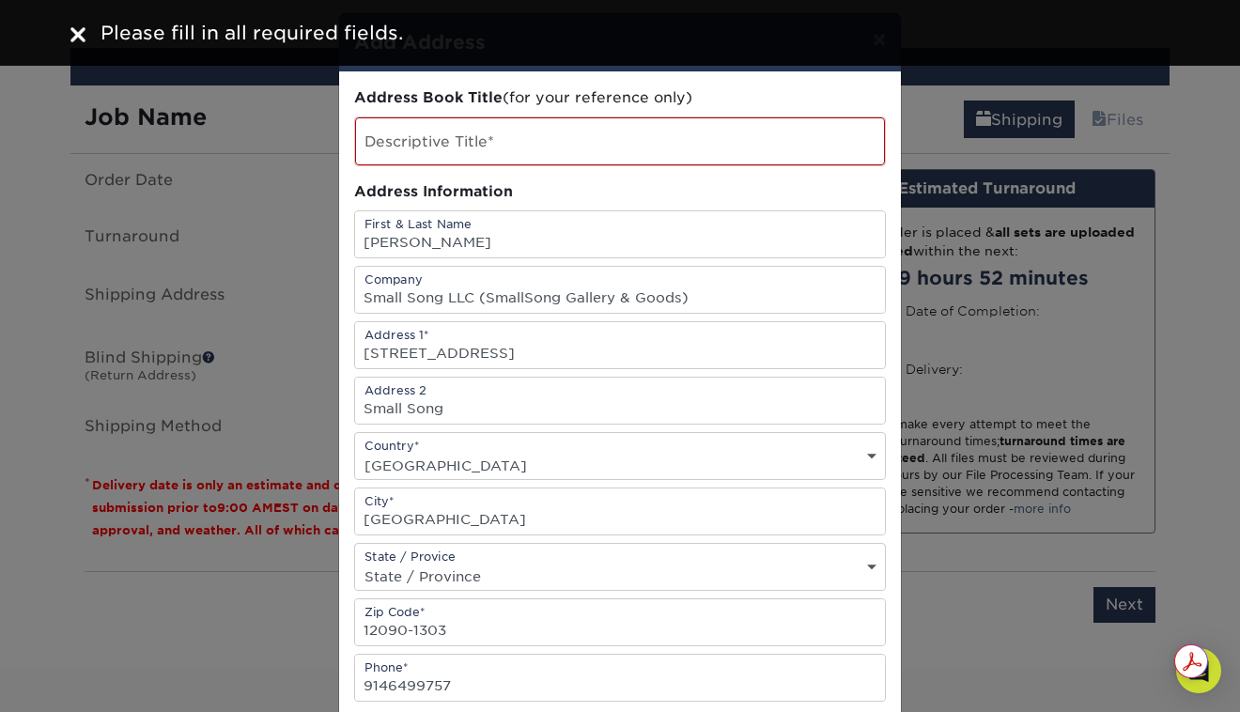
scroll to position [12, 0]
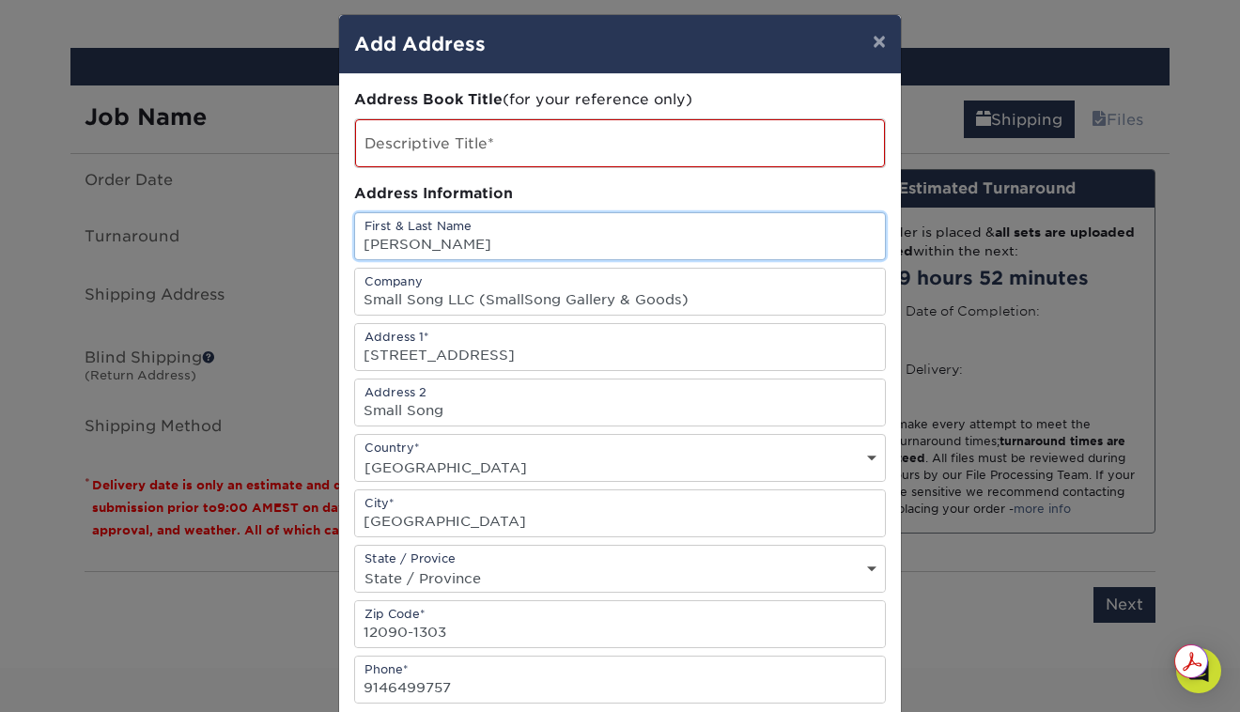
click at [445, 244] on input "[PERSON_NAME]" at bounding box center [620, 236] width 530 height 46
type input "[PERSON_NAME]"
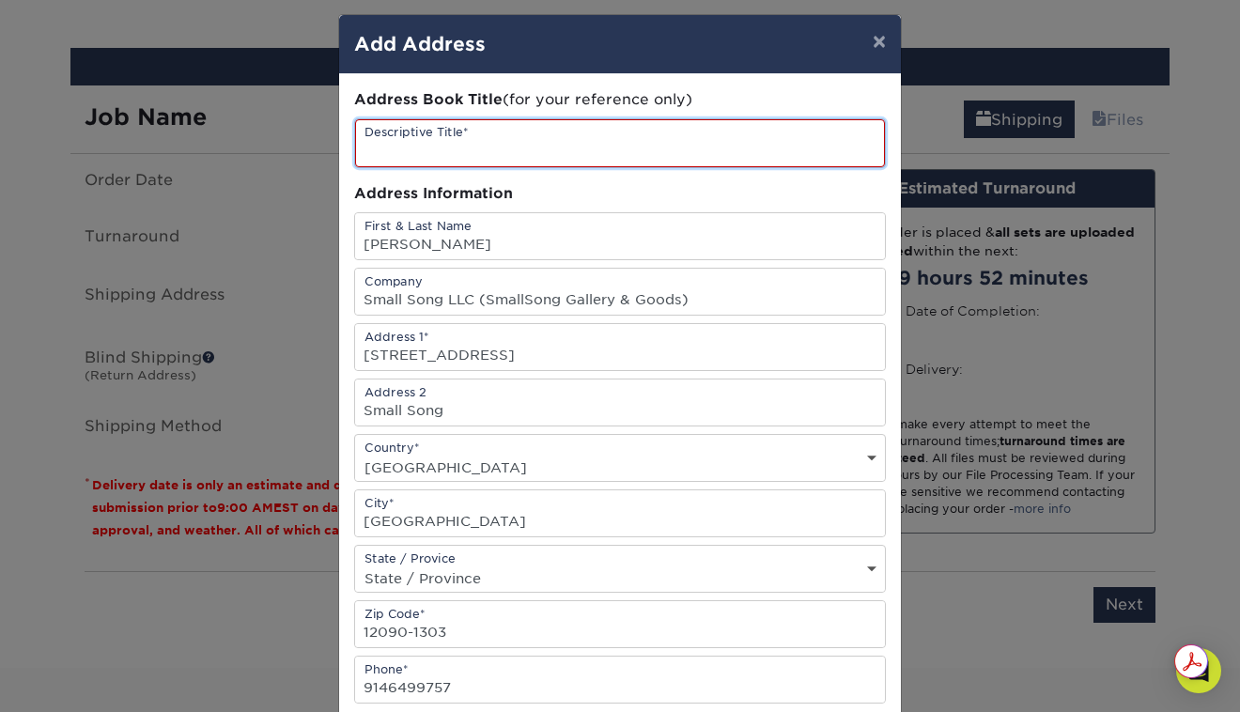
click at [436, 147] on input "text" at bounding box center [620, 143] width 530 height 48
click at [515, 152] on input "Small Sopng Advertyising" at bounding box center [620, 143] width 530 height 48
type input "Small Sopng Advertising"
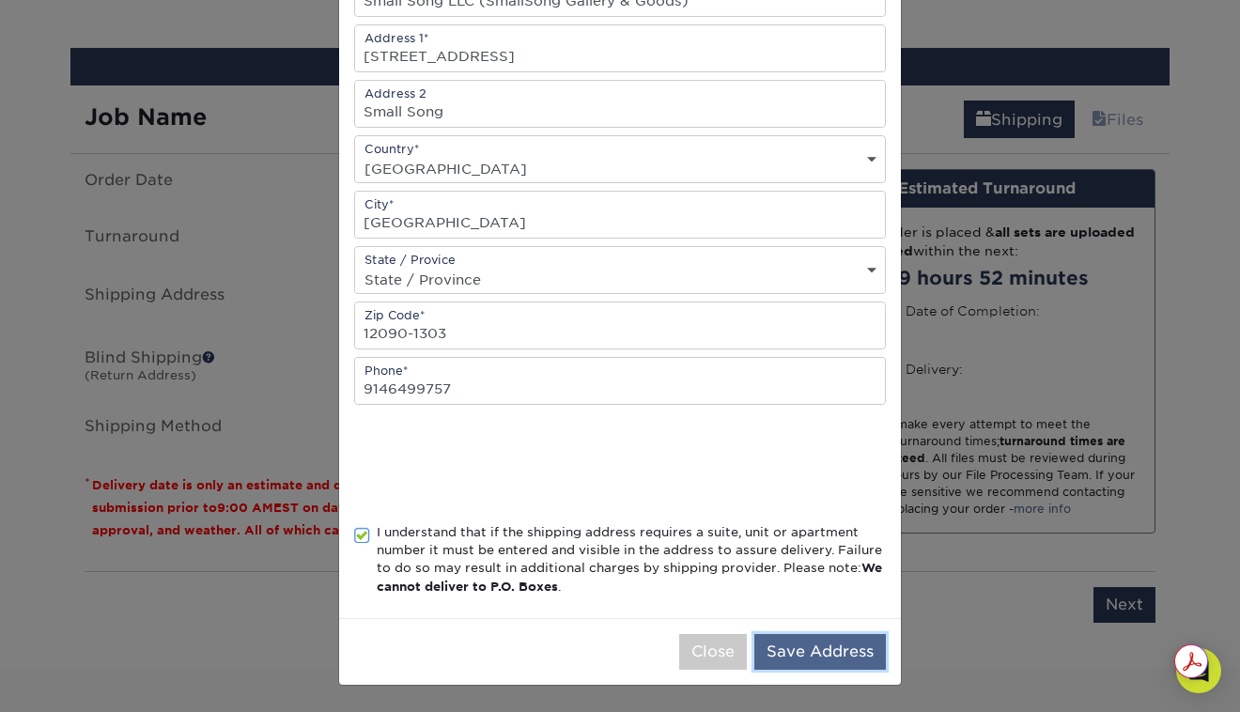
click at [809, 646] on button "Save Address" at bounding box center [819, 652] width 131 height 36
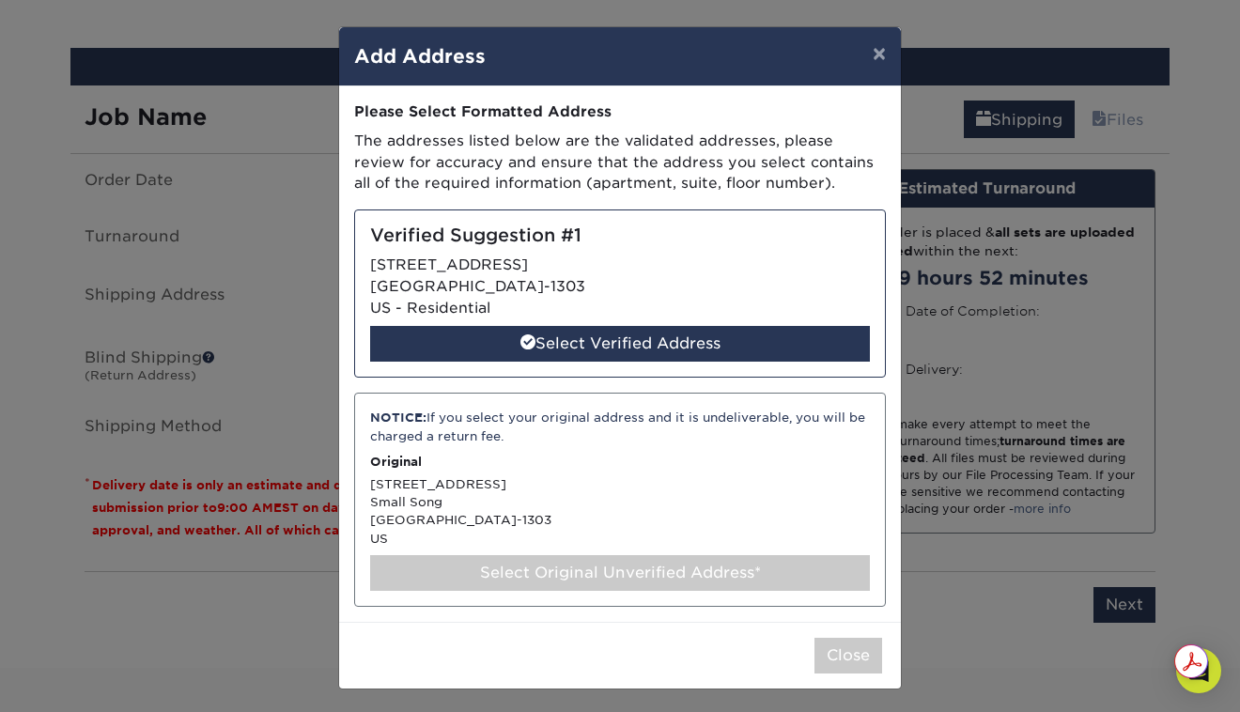
scroll to position [4, 0]
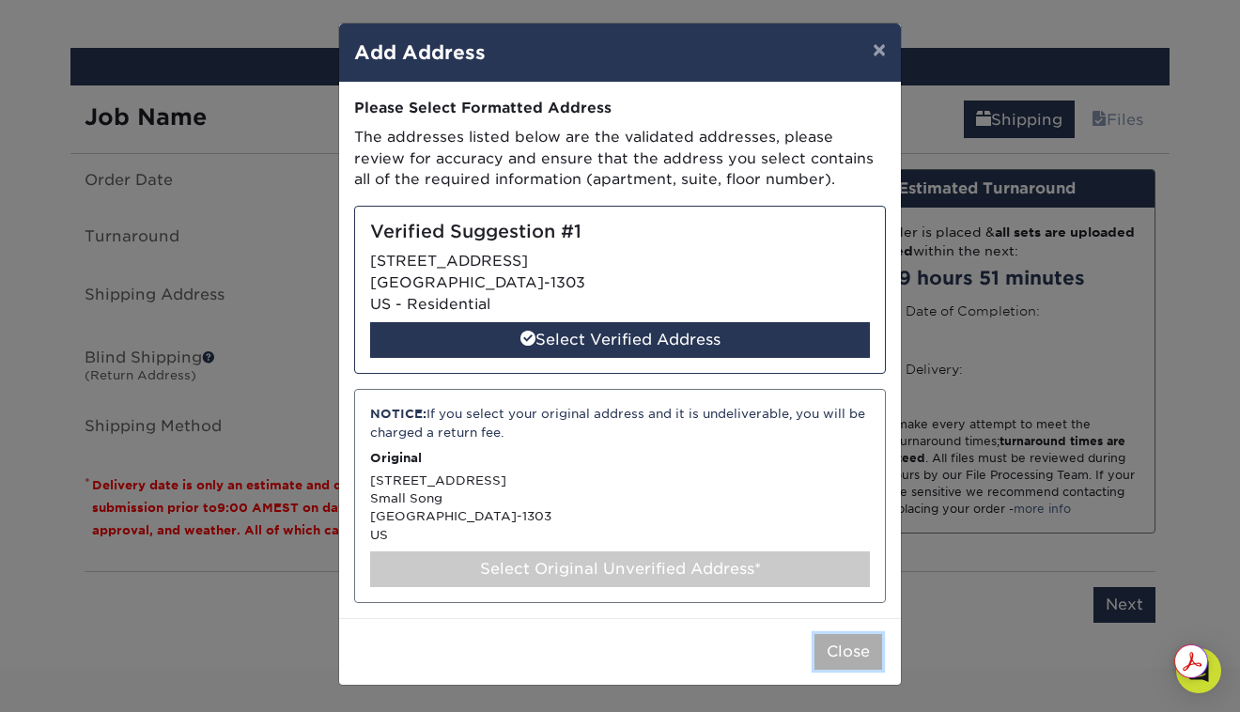
click at [831, 648] on button "Close" at bounding box center [848, 652] width 68 height 36
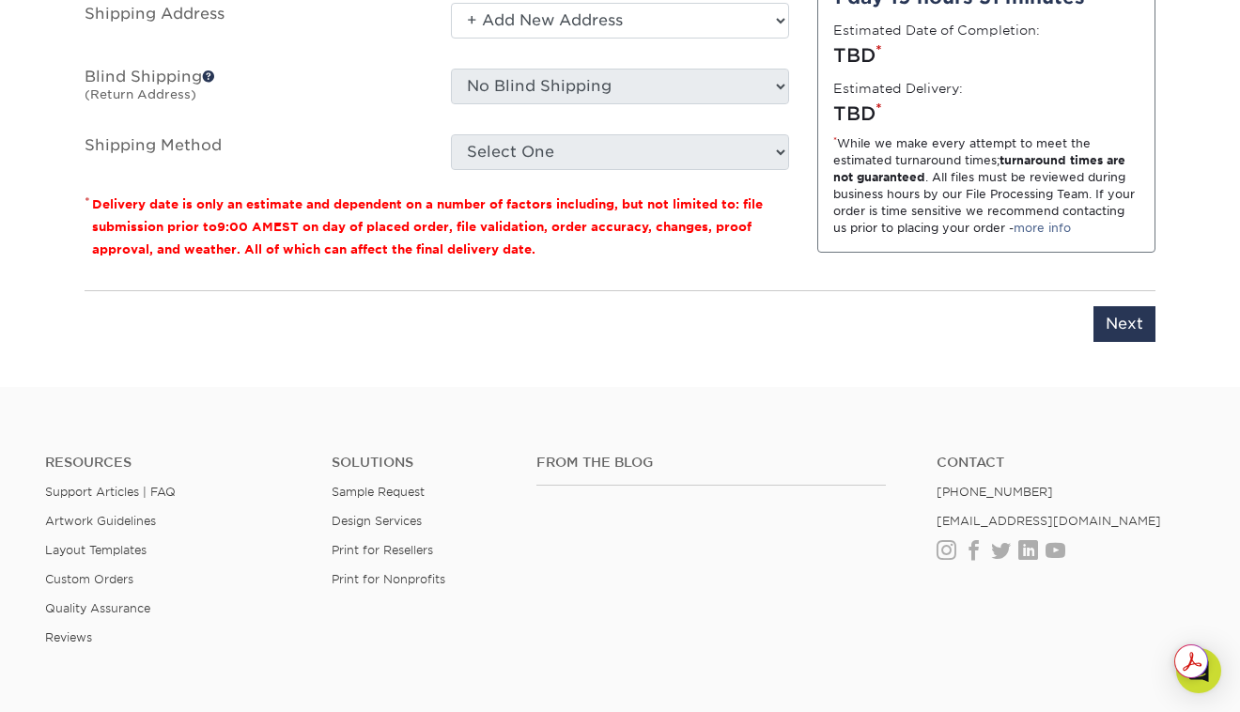
scroll to position [1388, 0]
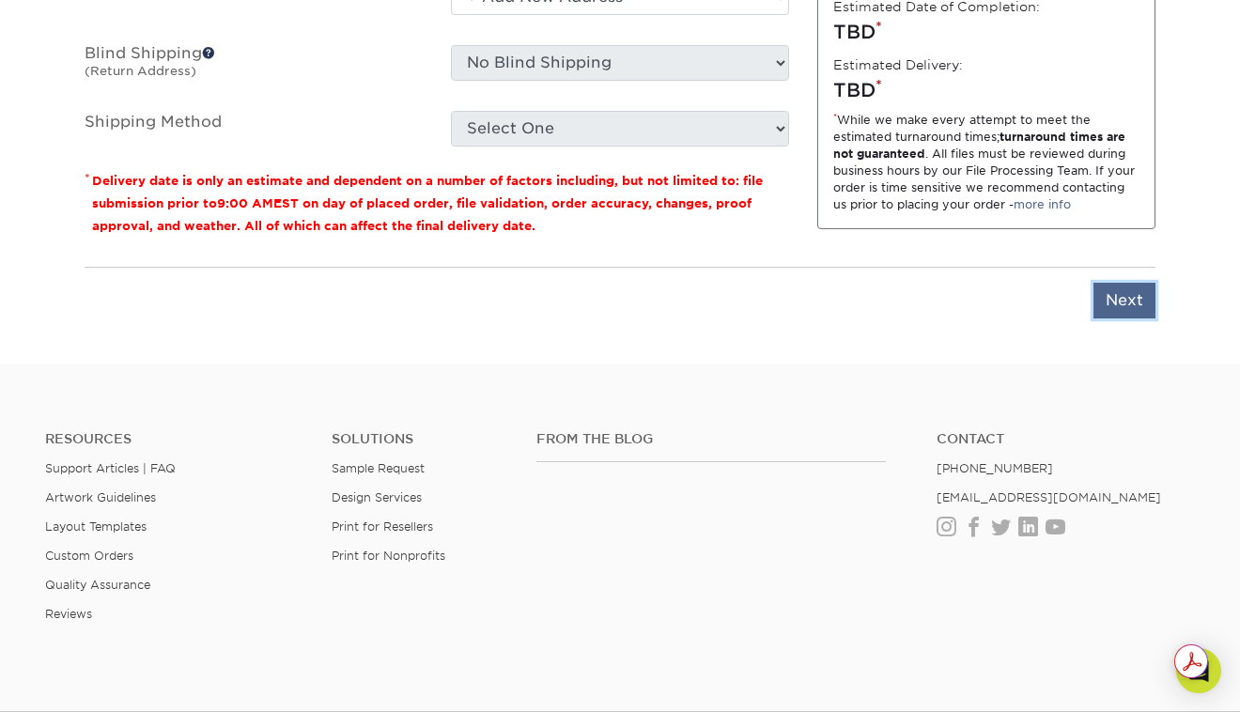
click at [1113, 296] on input "Next" at bounding box center [1124, 301] width 62 height 36
type input "Next"
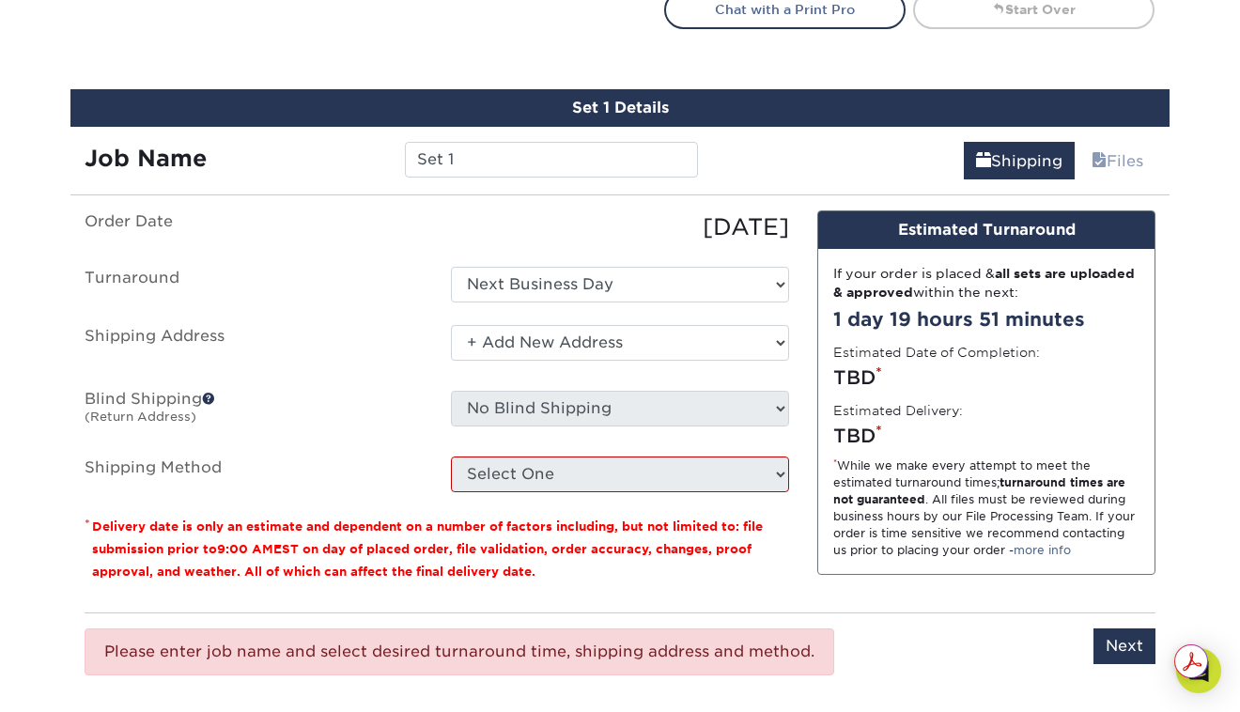
scroll to position [1041, 0]
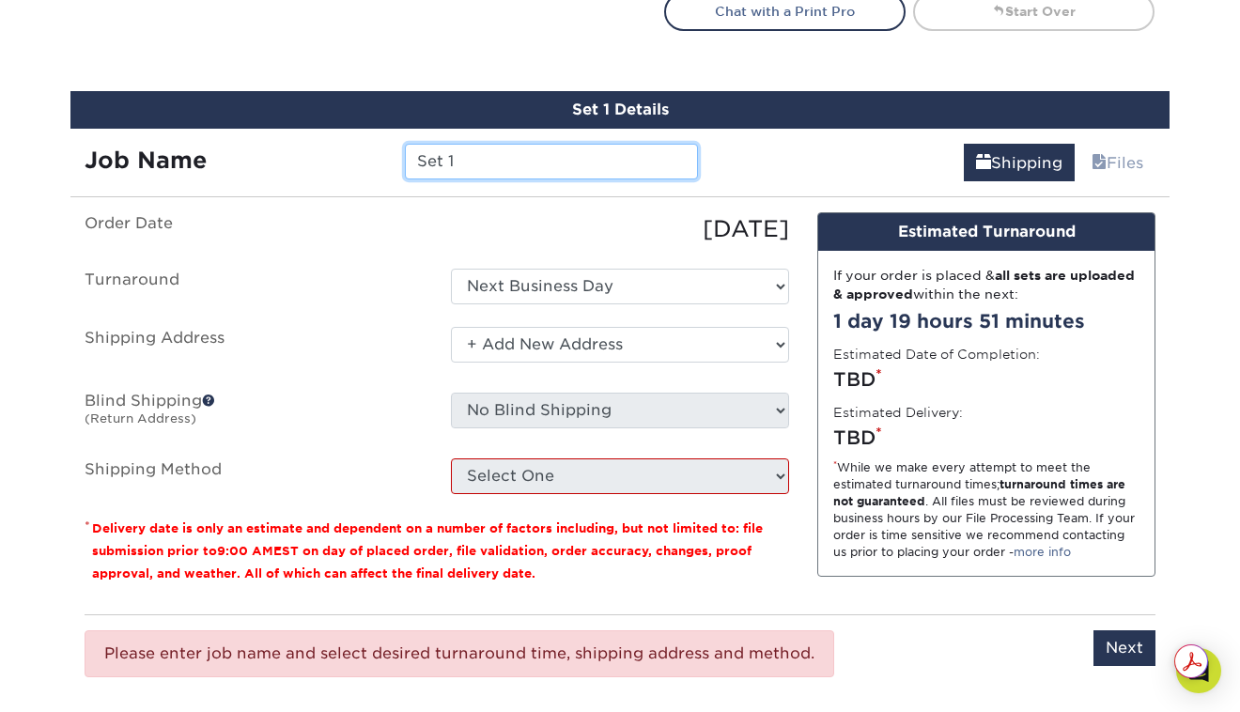
drag, startPoint x: 474, startPoint y: 161, endPoint x: 394, endPoint y: 158, distance: 79.9
click at [394, 158] on div "Set 1" at bounding box center [551, 162] width 320 height 36
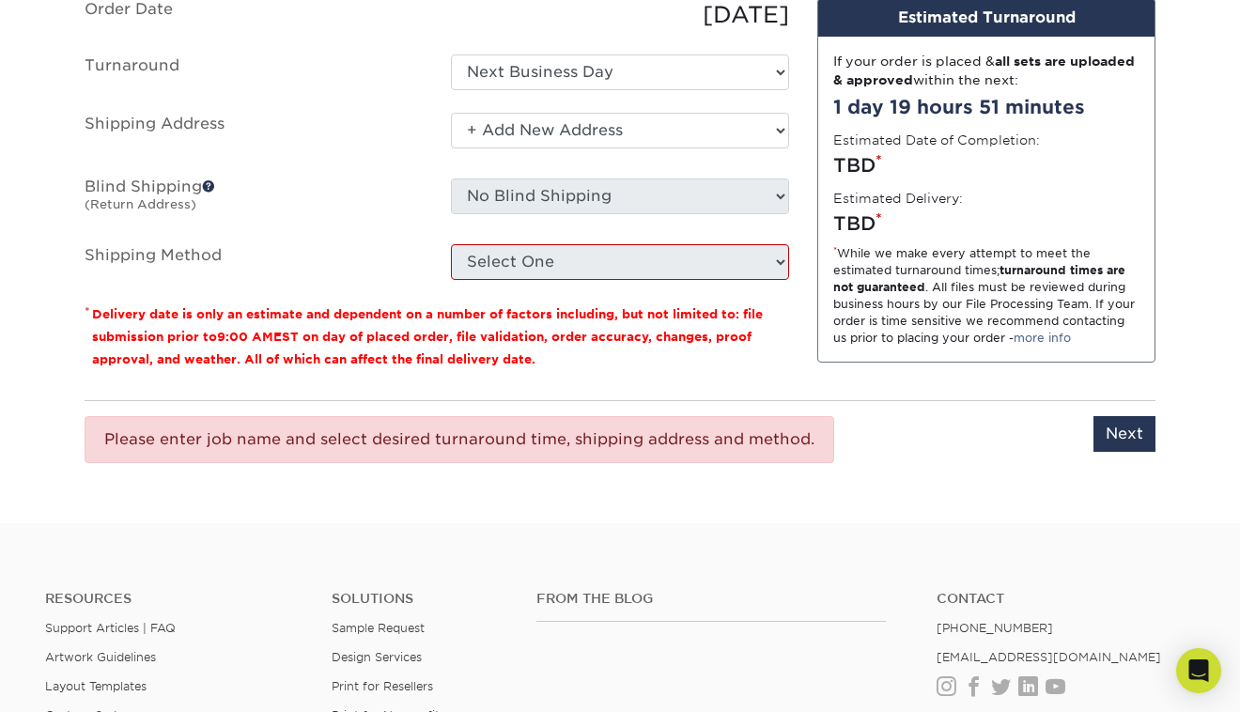
scroll to position [1268, 0]
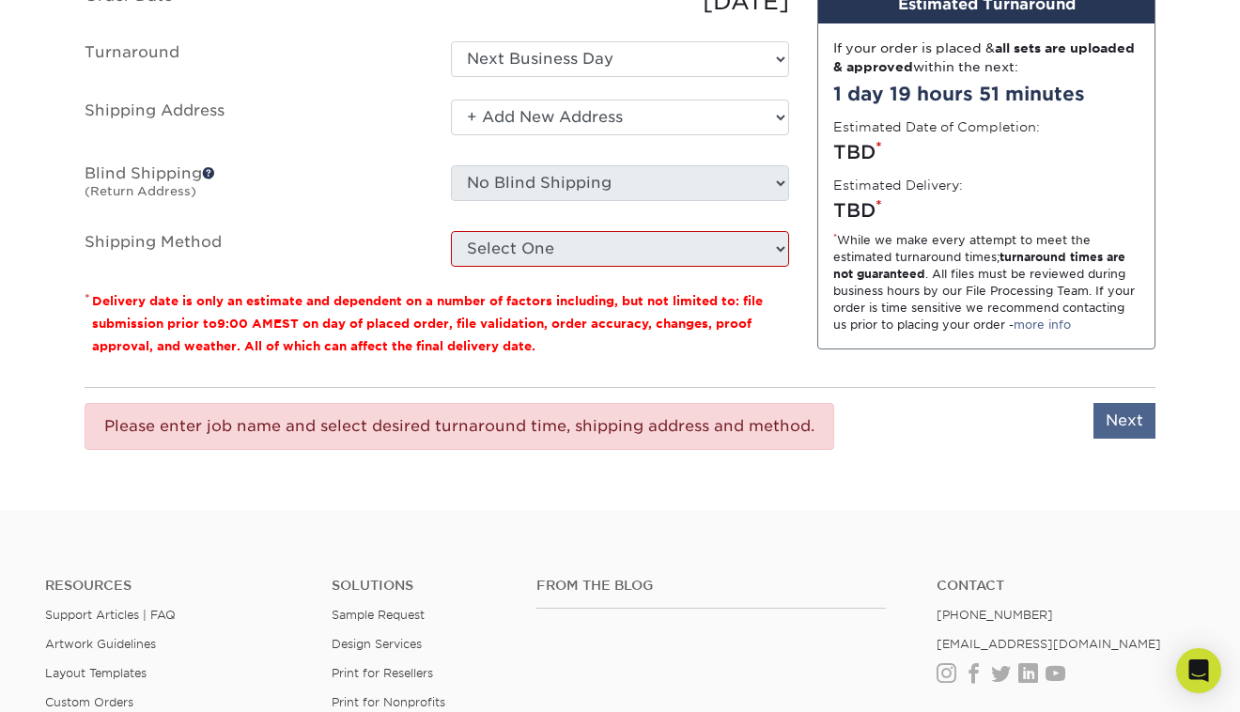
type input "sidewalk sign"
click at [1129, 423] on input "Next" at bounding box center [1124, 421] width 62 height 36
type input "Next"
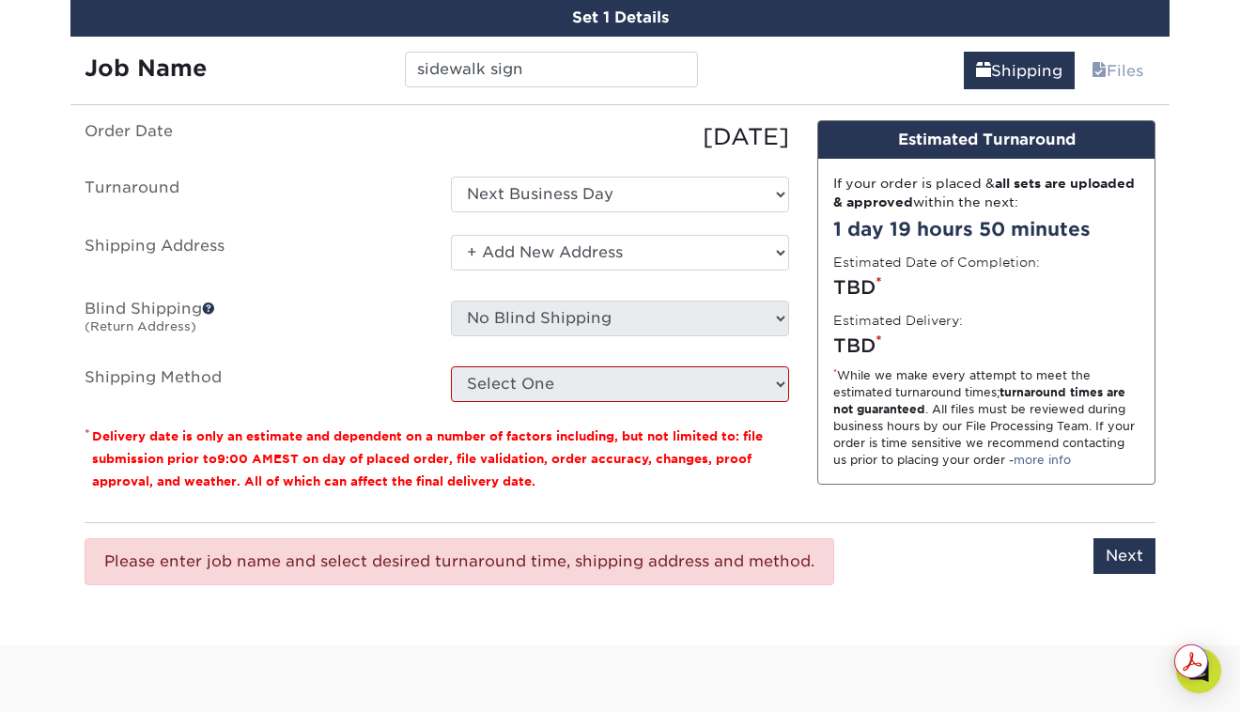
scroll to position [1105, 0]
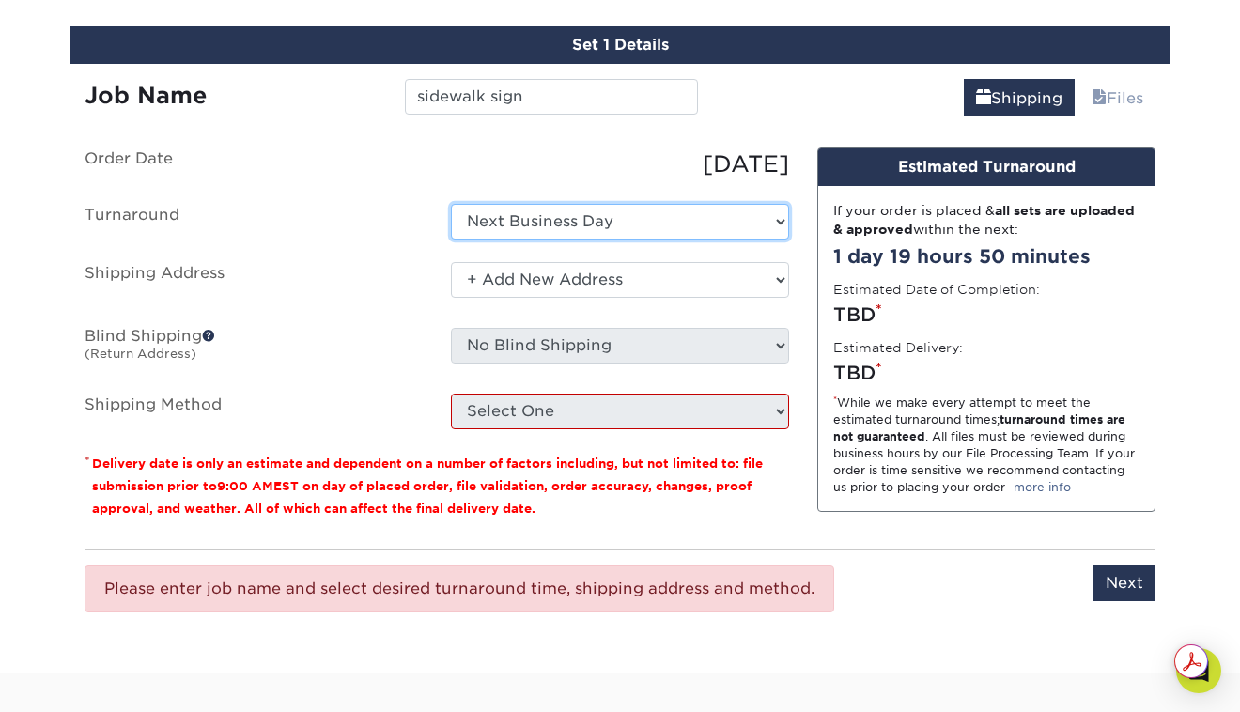
click at [775, 218] on select "Select One Next Business Day" at bounding box center [620, 222] width 338 height 36
click at [451, 204] on select "Select One Next Business Day" at bounding box center [620, 222] width 338 height 36
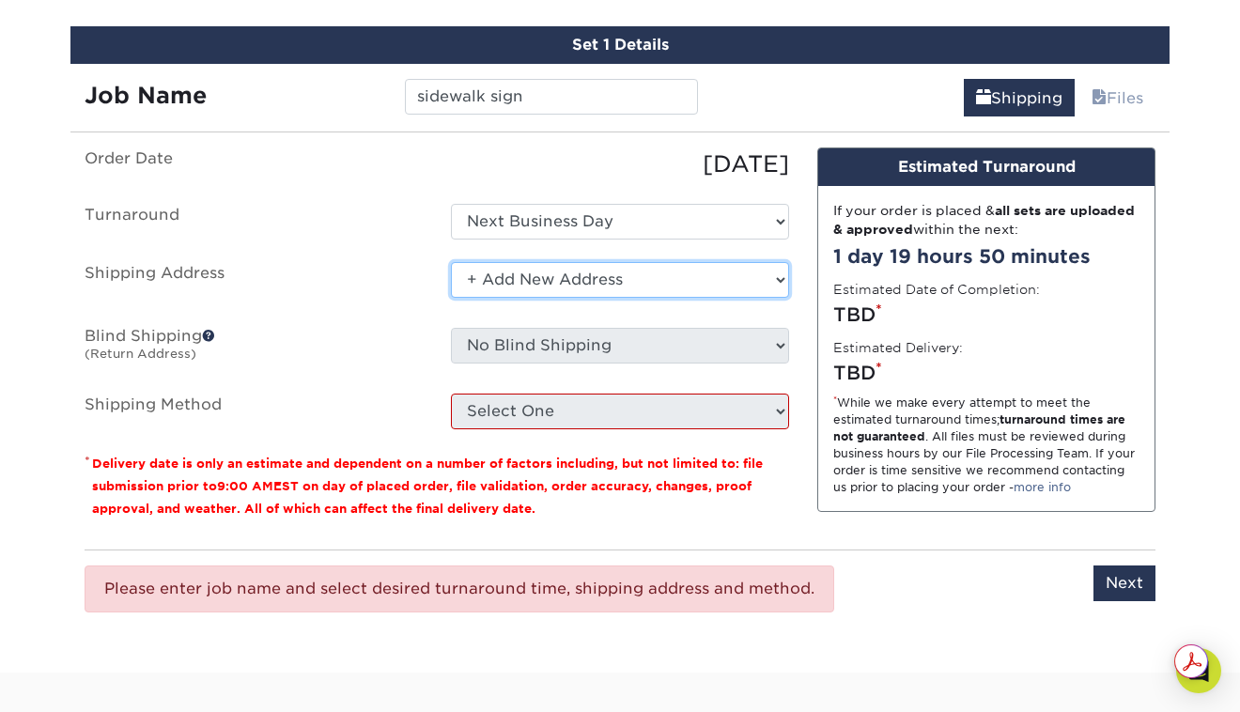
click at [779, 279] on select "Select One + Add New Address - Login" at bounding box center [620, 280] width 338 height 36
click at [451, 262] on select "Select One + Add New Address - Login" at bounding box center [620, 280] width 338 height 36
click at [685, 272] on select "Select One + Add New Address - Login" at bounding box center [620, 280] width 338 height 36
click at [451, 262] on select "Select One + Add New Address - Login" at bounding box center [620, 280] width 338 height 36
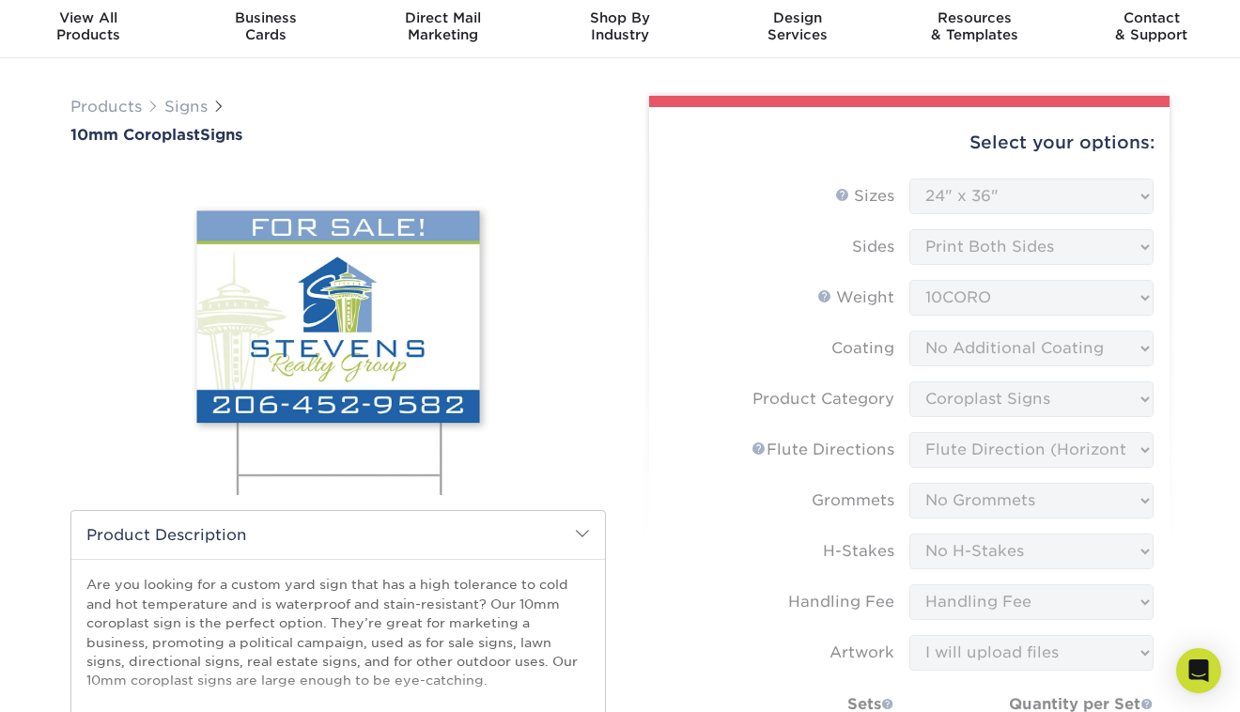
scroll to position [0, 0]
